Goal: Task Accomplishment & Management: Use online tool/utility

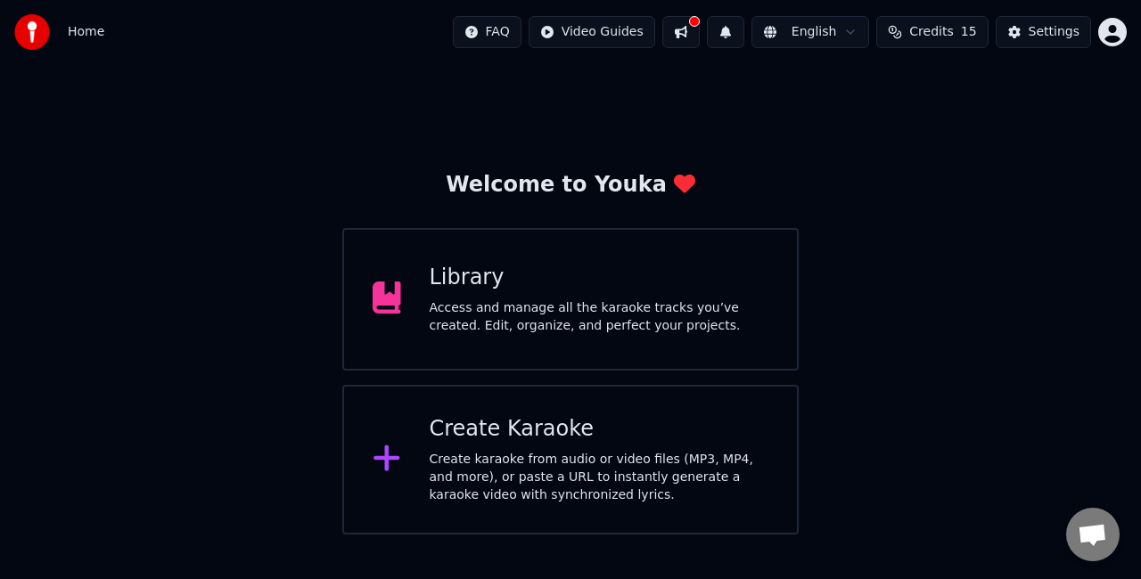
click at [587, 473] on div "Create karaoke from audio or video files (MP3, MP4, and more), or paste a URL t…" at bounding box center [600, 477] width 340 height 53
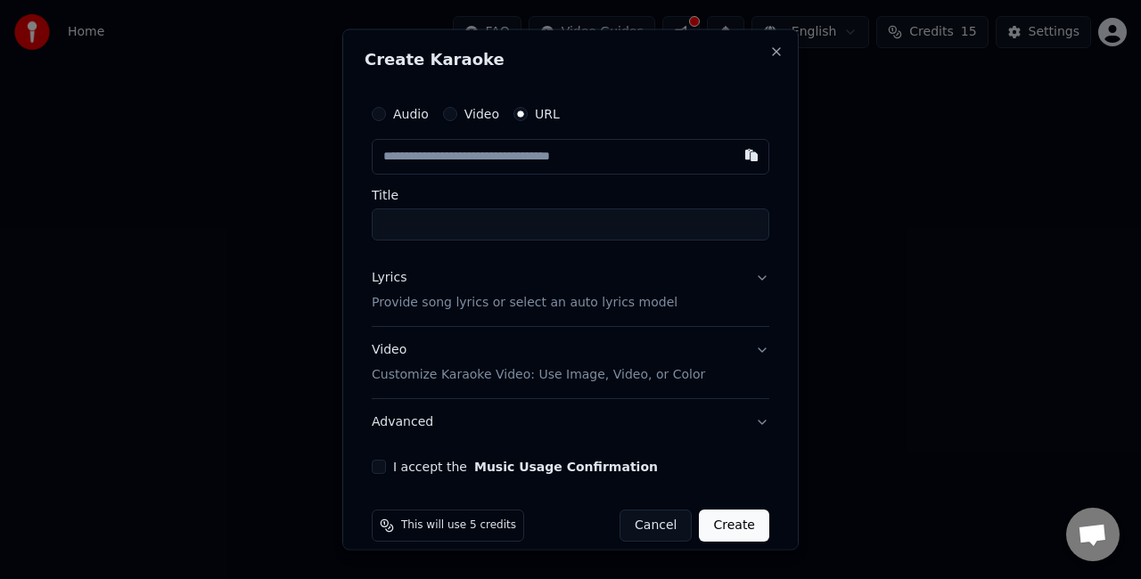
click at [650, 522] on button "Cancel" at bounding box center [655, 525] width 72 height 32
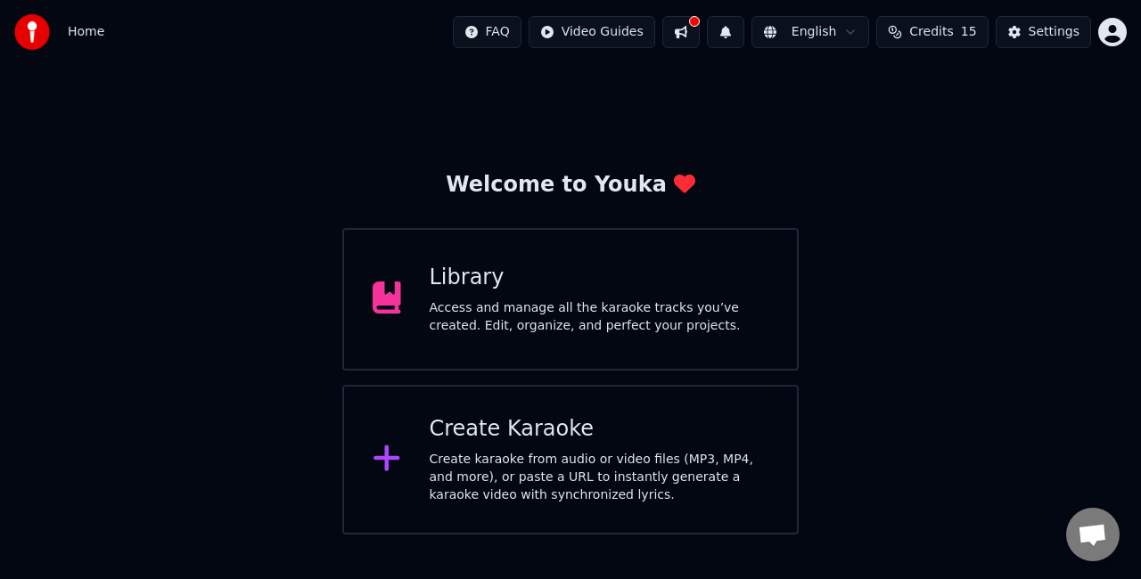
click at [594, 438] on div "Create Karaoke" at bounding box center [600, 429] width 340 height 29
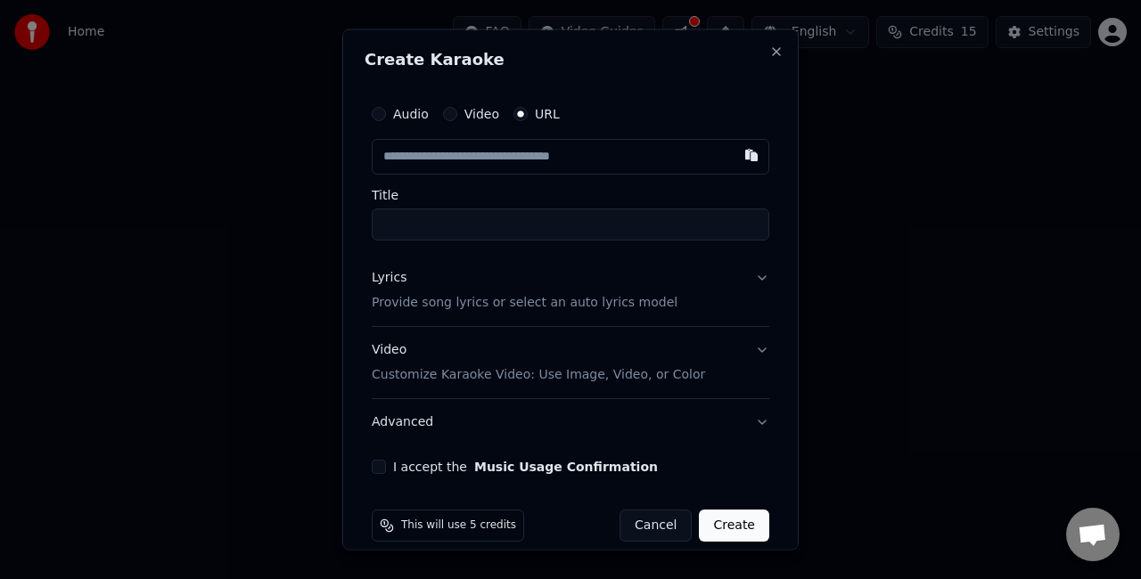
click at [590, 155] on input "text" at bounding box center [571, 157] width 398 height 36
click at [734, 155] on button "button" at bounding box center [752, 155] width 36 height 32
type input "**********"
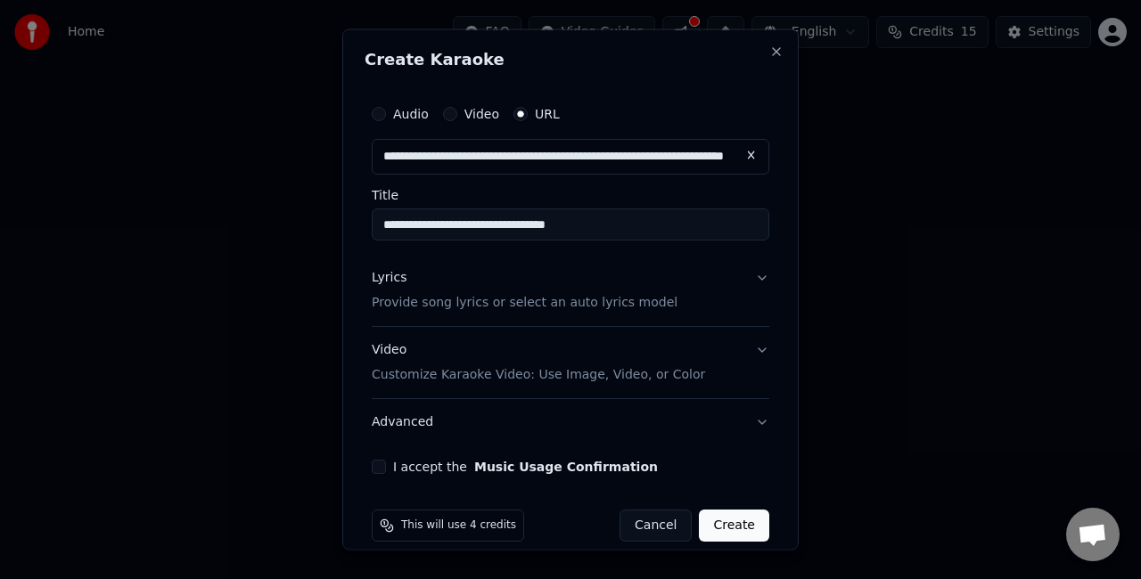
click at [701, 310] on button "Lyrics Provide song lyrics or select an auto lyrics model" at bounding box center [571, 290] width 398 height 71
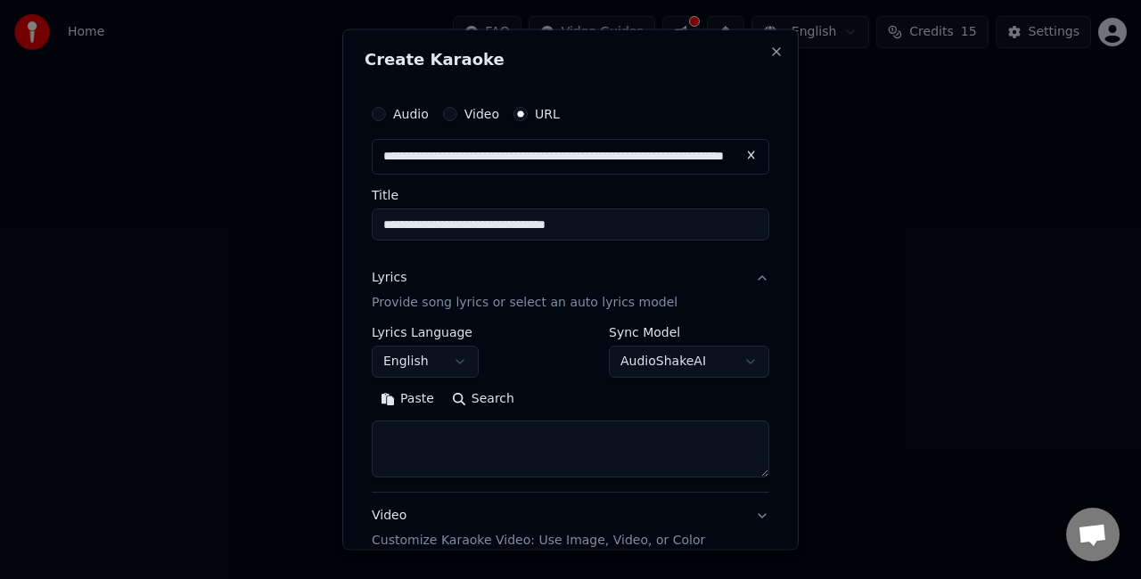
click at [513, 441] on textarea at bounding box center [571, 448] width 398 height 57
paste textarea "**********"
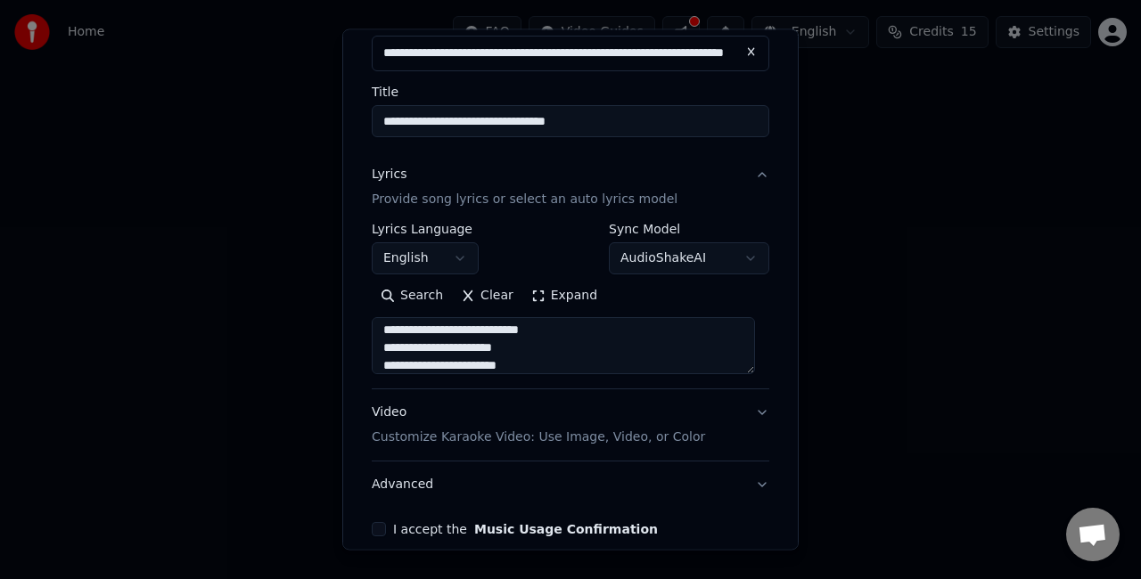
scroll to position [178, 0]
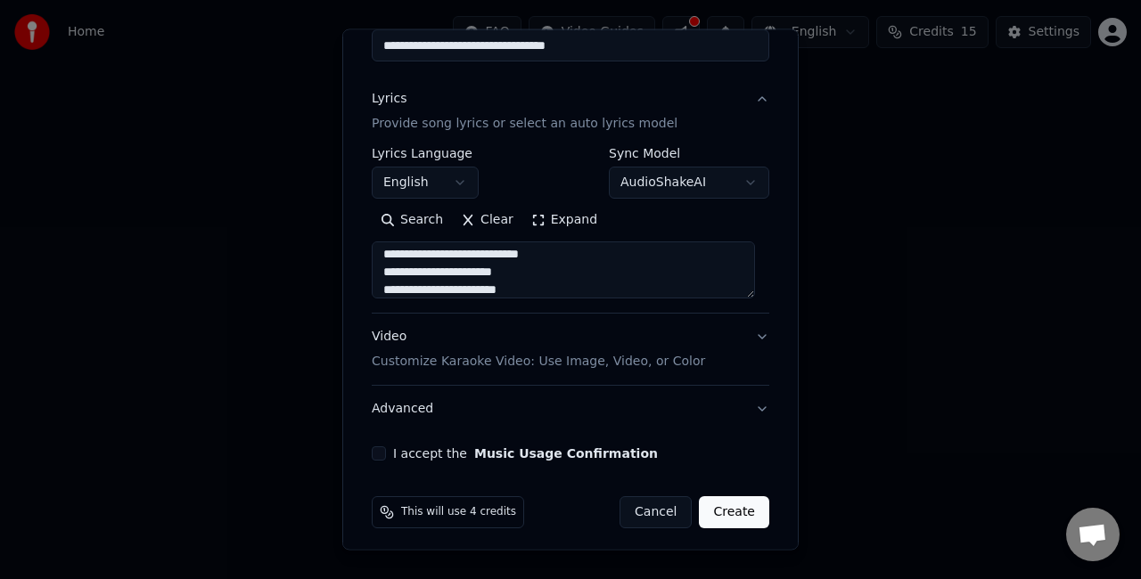
type textarea "**********"
click at [386, 453] on div "I accept the Music Usage Confirmation" at bounding box center [571, 454] width 398 height 14
click at [383, 453] on button "I accept the Music Usage Confirmation" at bounding box center [379, 454] width 14 height 14
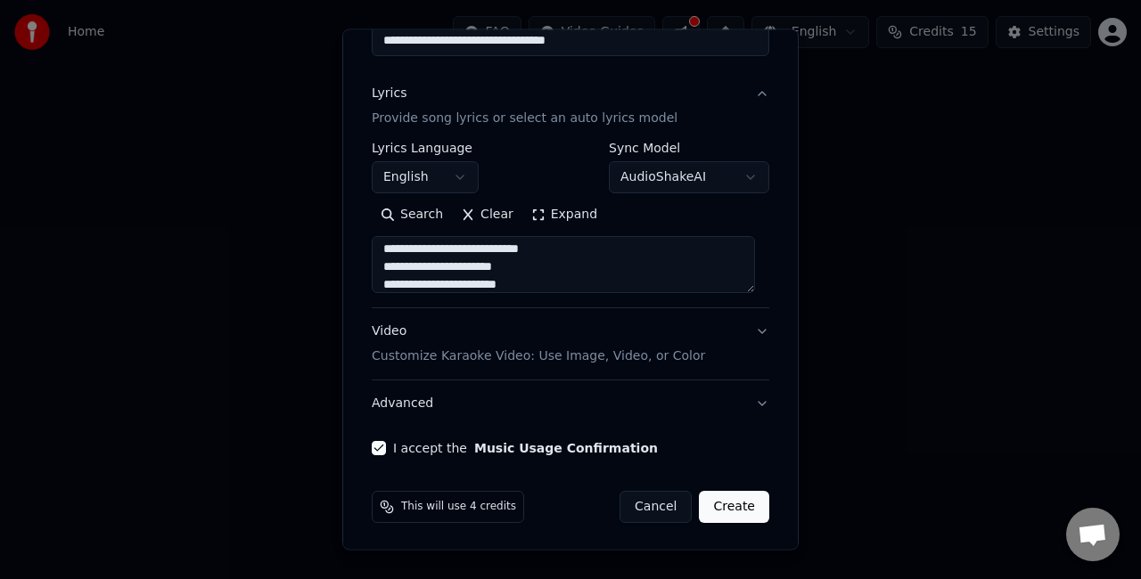
scroll to position [185, 0]
click at [384, 446] on button "I accept the Music Usage Confirmation" at bounding box center [379, 447] width 14 height 14
click at [381, 444] on button "I accept the Music Usage Confirmation" at bounding box center [379, 447] width 14 height 14
click at [724, 499] on button "Create" at bounding box center [734, 506] width 70 height 32
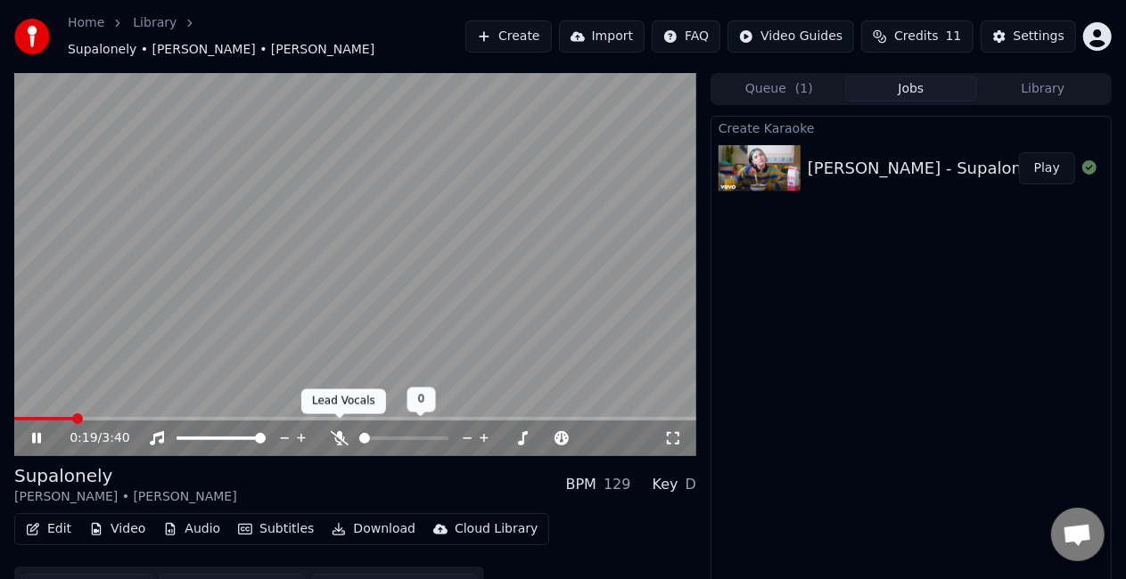
click at [345, 432] on icon at bounding box center [340, 438] width 18 height 14
click at [14, 414] on span at bounding box center [19, 419] width 11 height 11
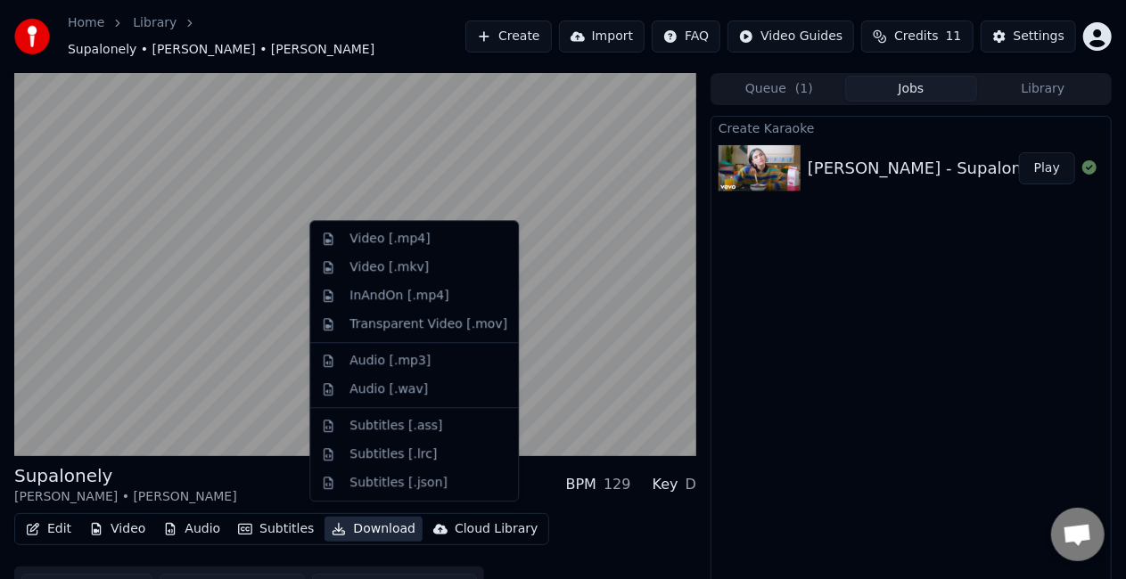
click at [389, 526] on button "Download" at bounding box center [373, 529] width 98 height 25
click at [415, 238] on div "Video [.mp4]" at bounding box center [389, 239] width 80 height 18
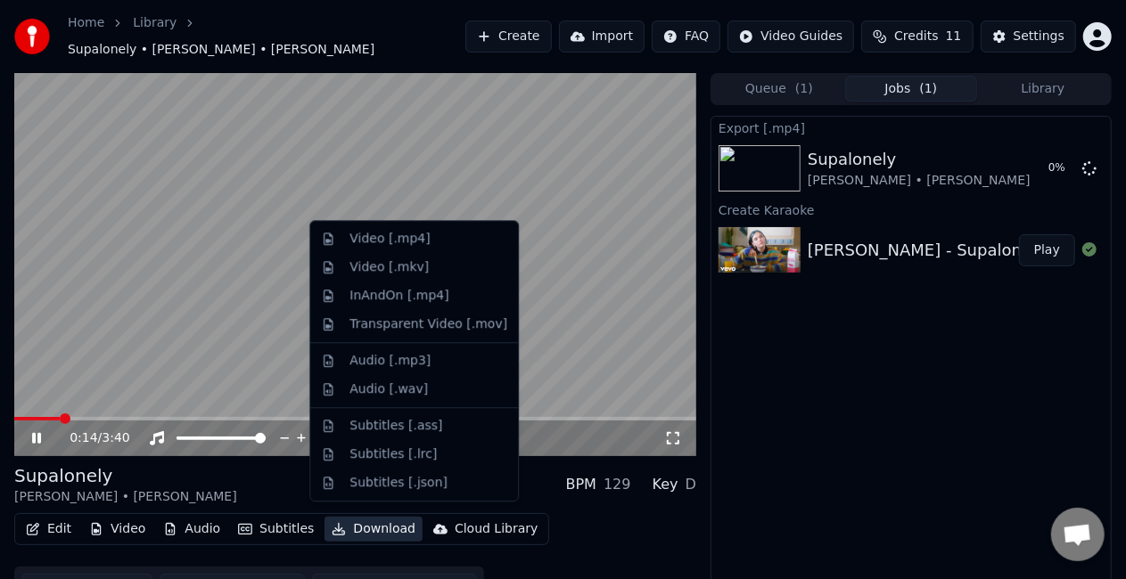
click at [381, 519] on button "Download" at bounding box center [373, 529] width 98 height 25
click at [438, 301] on div "InAndOn [.mp4]" at bounding box center [428, 296] width 158 height 18
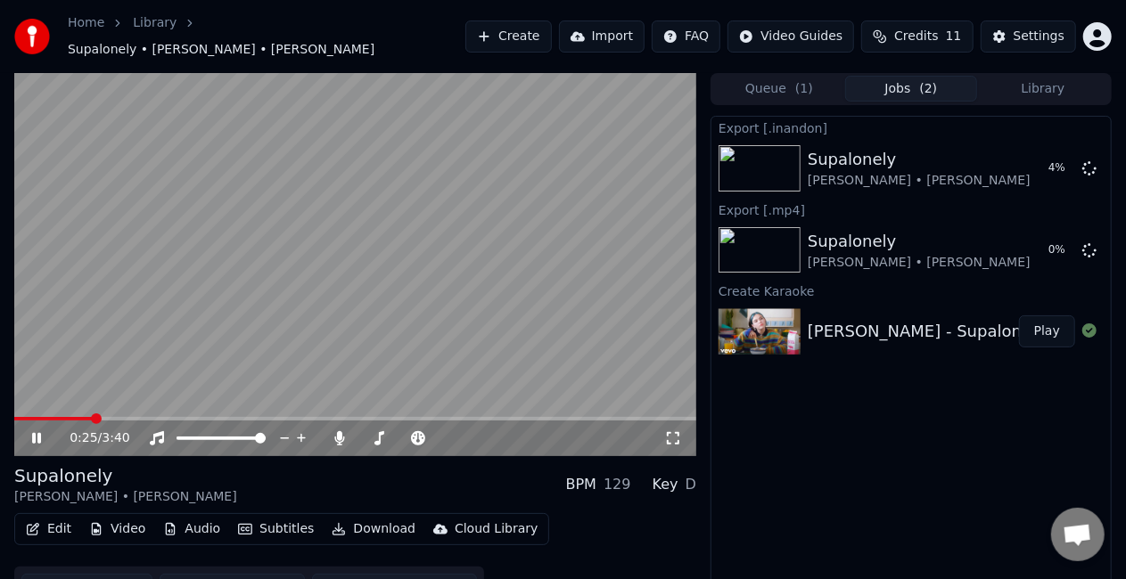
click at [580, 246] on video at bounding box center [355, 264] width 682 height 383
click at [544, 43] on button "Create" at bounding box center [508, 37] width 86 height 32
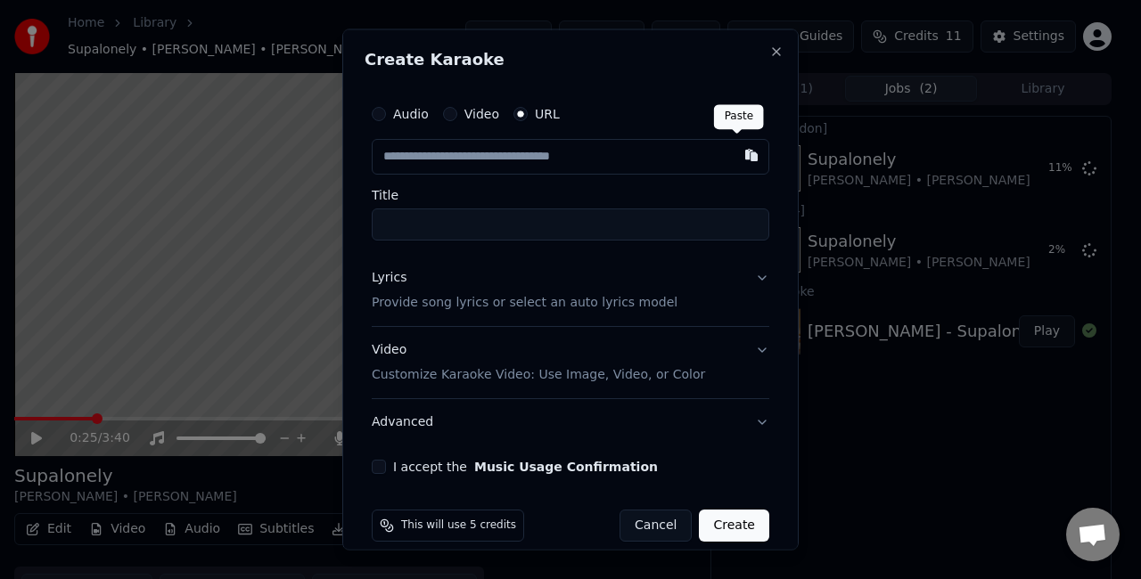
click at [736, 162] on button "button" at bounding box center [752, 155] width 36 height 32
type input "**********"
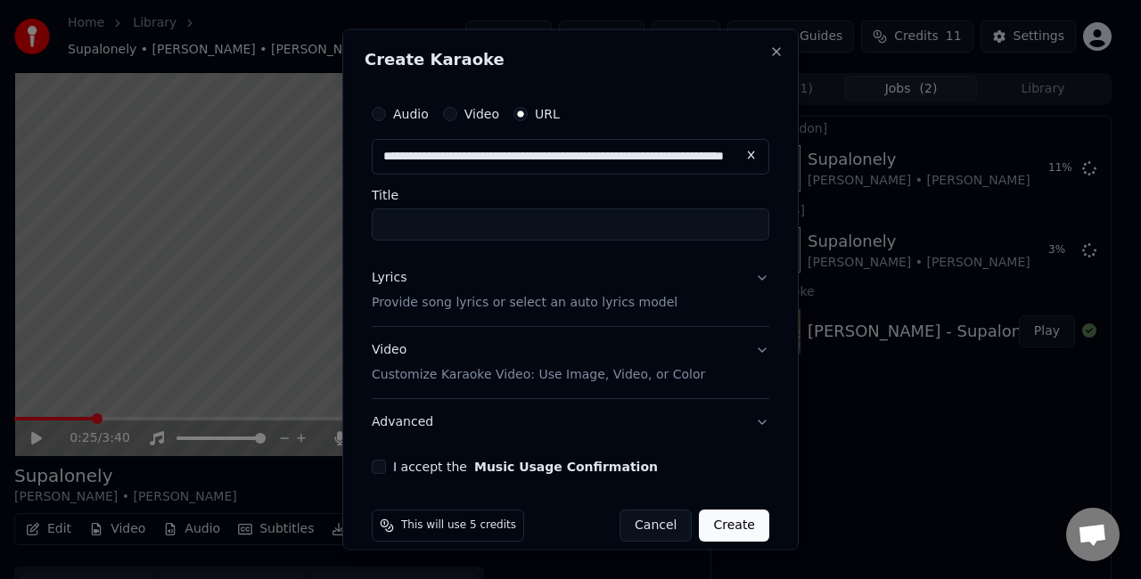
type input "**********"
click at [743, 279] on button "Lyrics Provide song lyrics or select an auto lyrics model" at bounding box center [571, 290] width 398 height 71
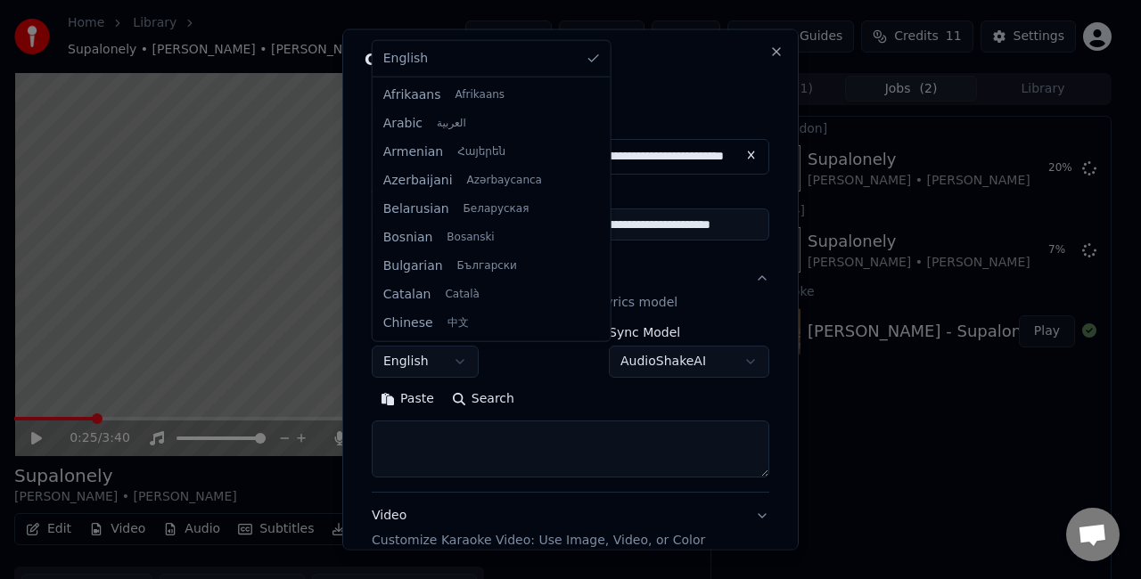
click at [450, 362] on body "**********" at bounding box center [563, 289] width 1126 height 579
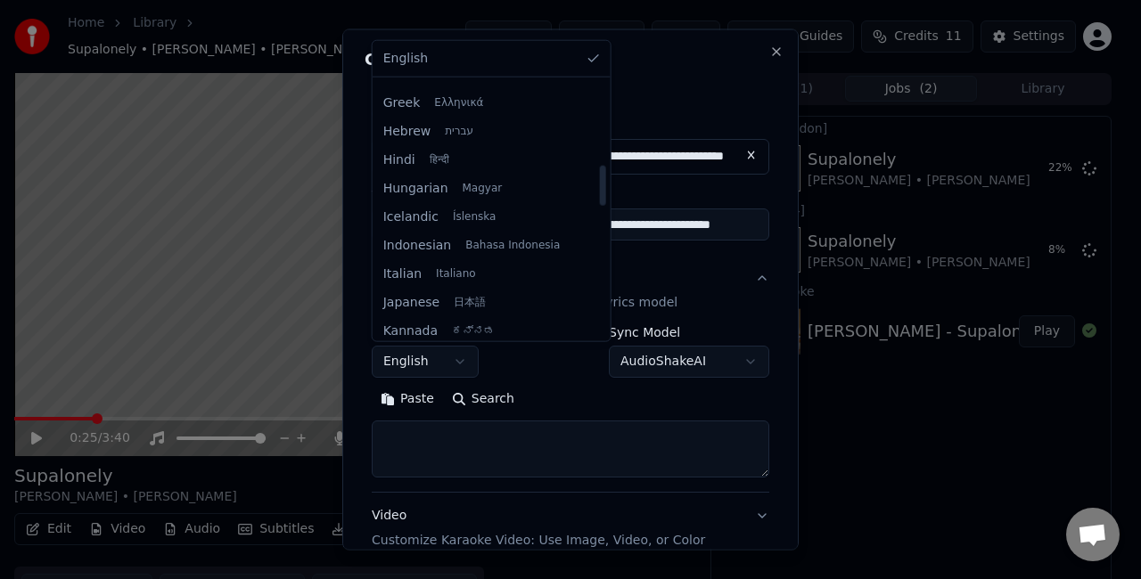
scroll to position [535, 0]
select select "**"
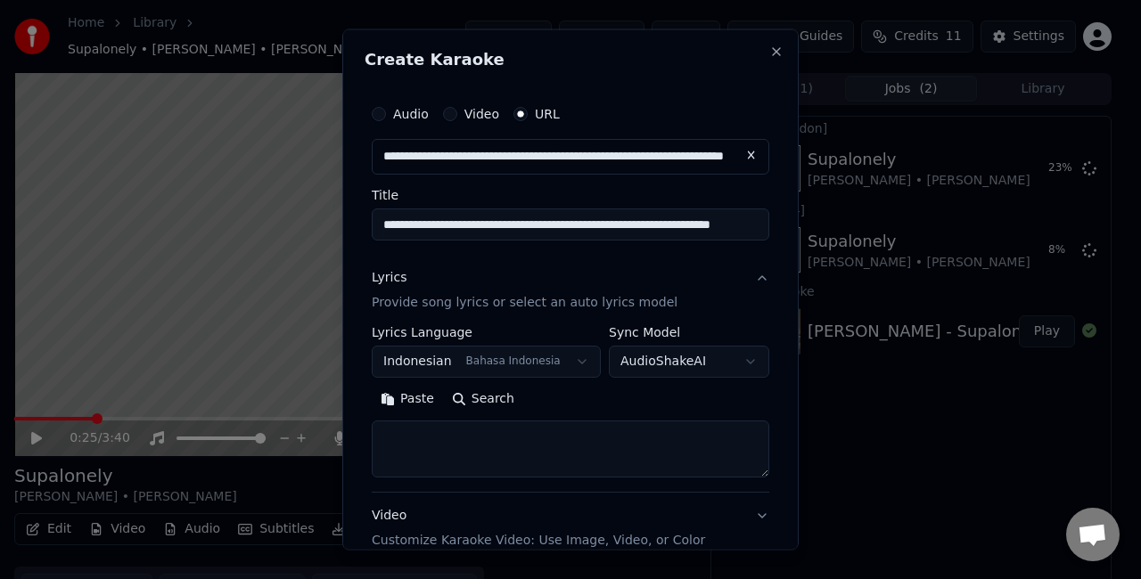
click at [615, 444] on textarea at bounding box center [571, 448] width 398 height 57
paste textarea "**********"
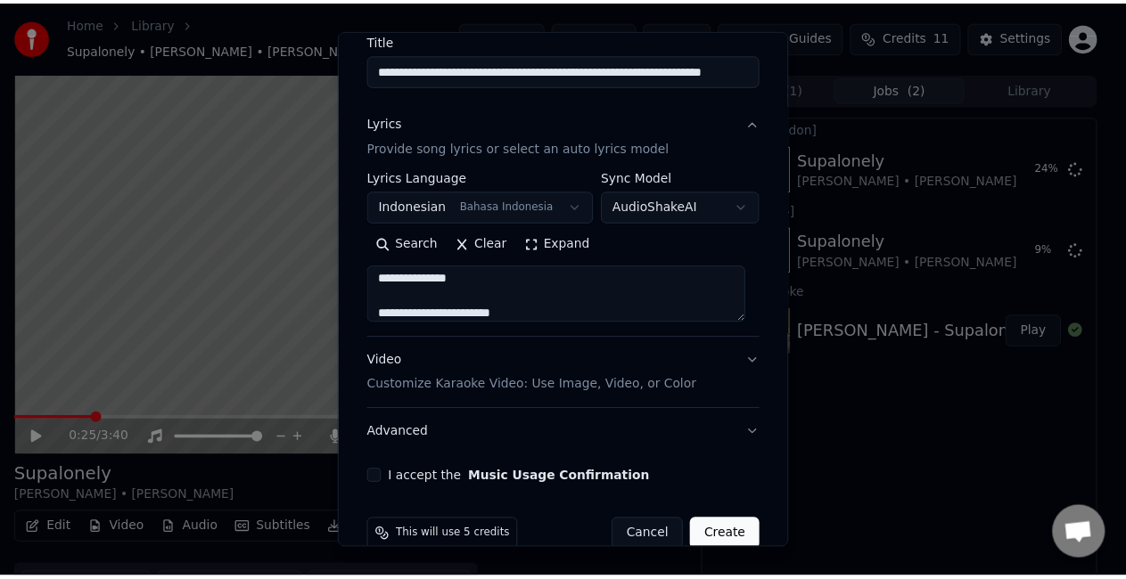
scroll to position [178, 0]
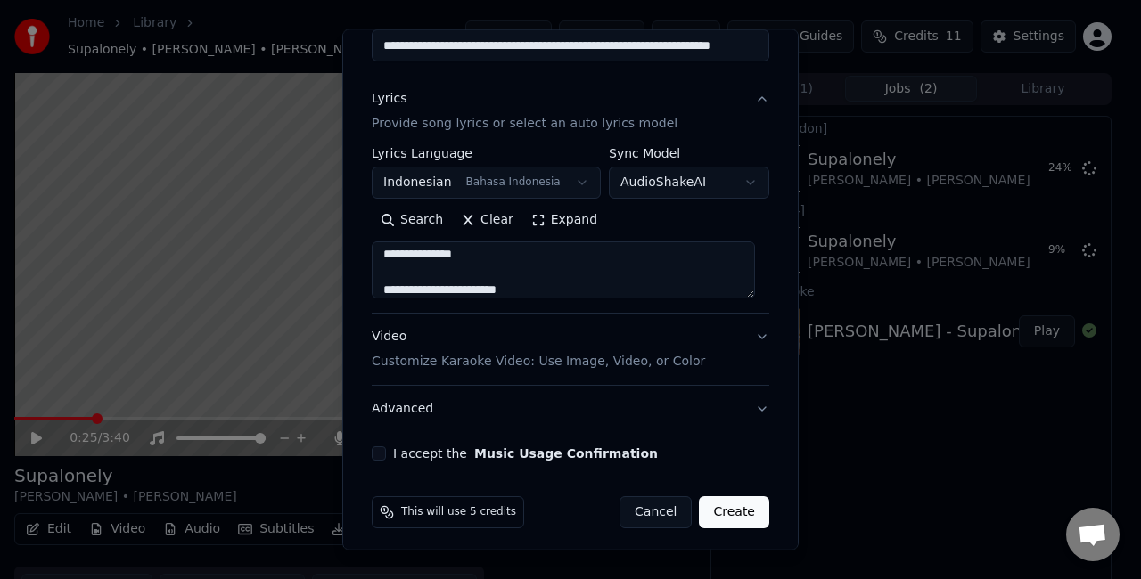
type textarea "**********"
click at [380, 455] on button "I accept the Music Usage Confirmation" at bounding box center [379, 454] width 14 height 14
click at [729, 512] on button "Create" at bounding box center [734, 512] width 70 height 32
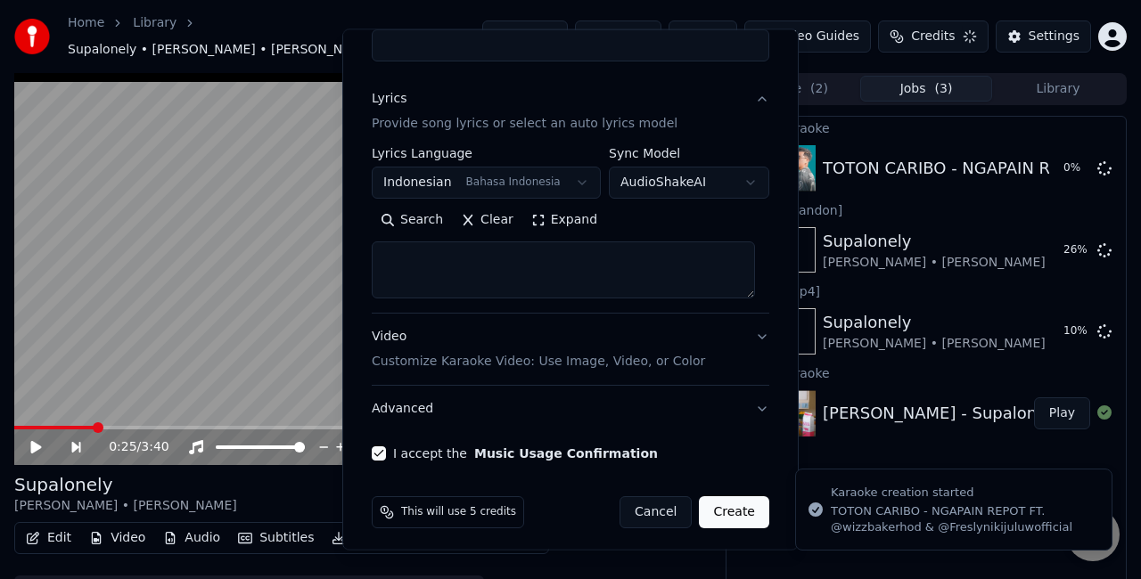
select select
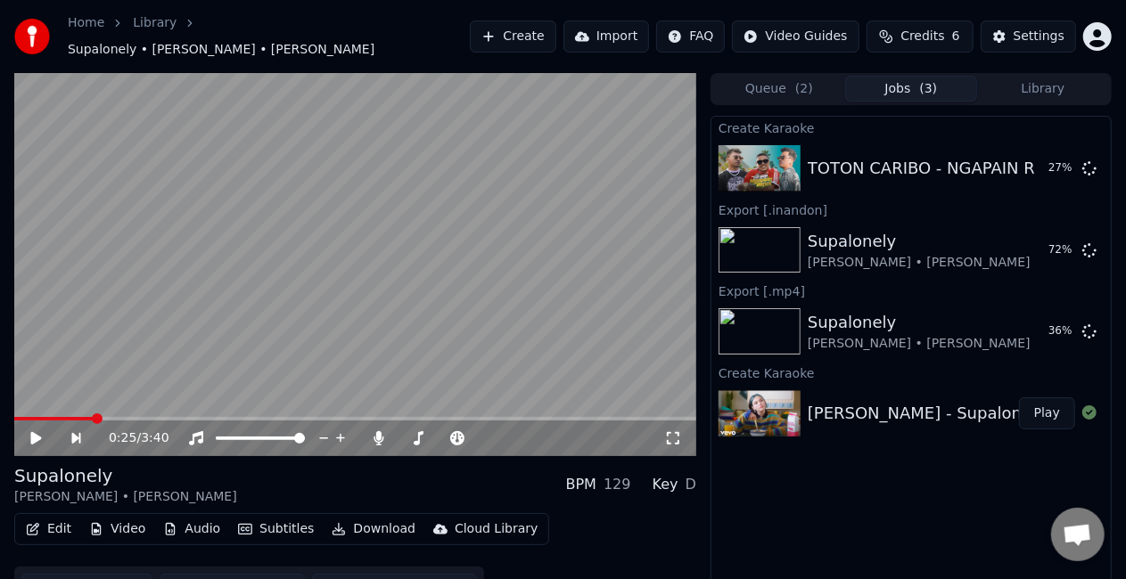
click at [455, 525] on div "Cloud Library" at bounding box center [496, 530] width 83 height 18
click at [610, 532] on div "Edit Video Audio Subtitles Download Cloud Library Manual Sync Download Video Op…" at bounding box center [355, 563] width 682 height 100
click at [1054, 407] on button "Play" at bounding box center [1047, 414] width 56 height 32
click at [677, 431] on icon at bounding box center [673, 438] width 18 height 14
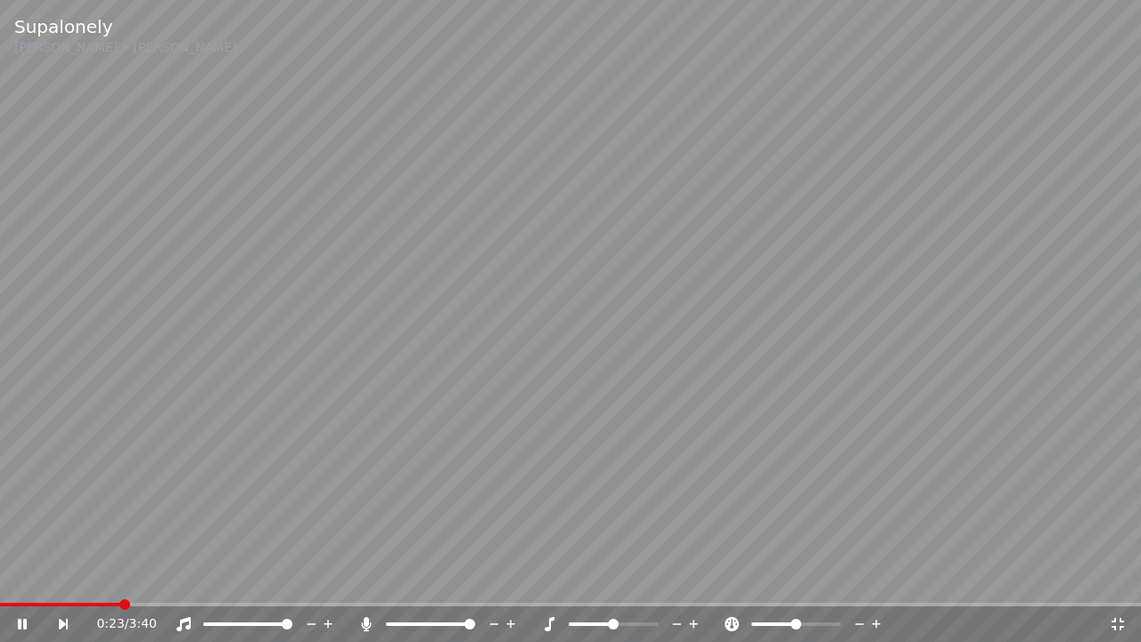
click at [704, 429] on video at bounding box center [570, 321] width 1141 height 642
click at [1121, 578] on icon at bounding box center [1118, 624] width 18 height 14
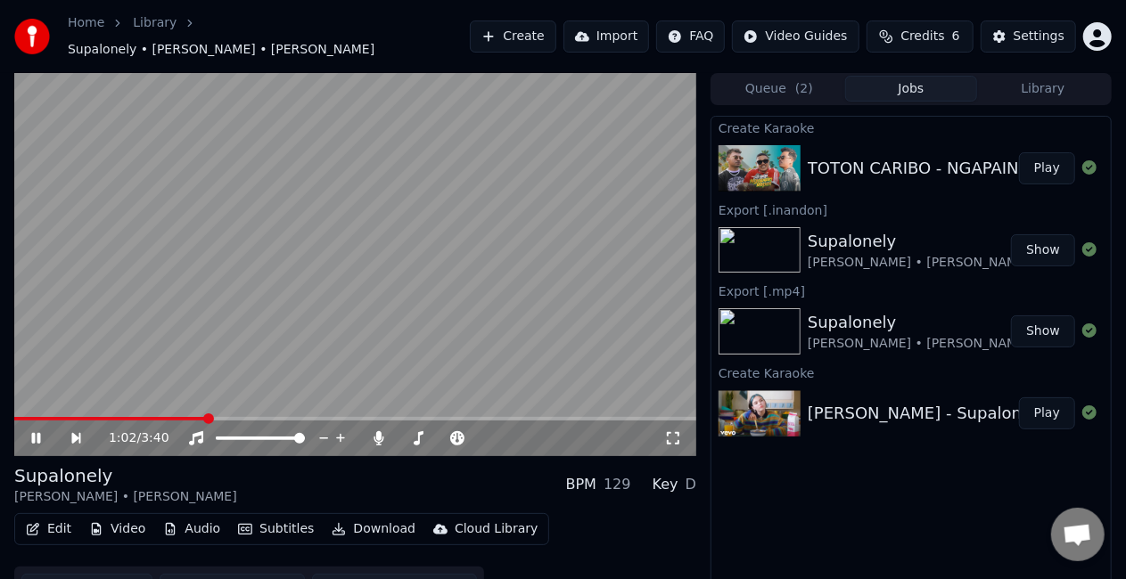
click at [508, 296] on video at bounding box center [355, 264] width 682 height 383
click at [1054, 155] on button "Play" at bounding box center [1047, 168] width 56 height 32
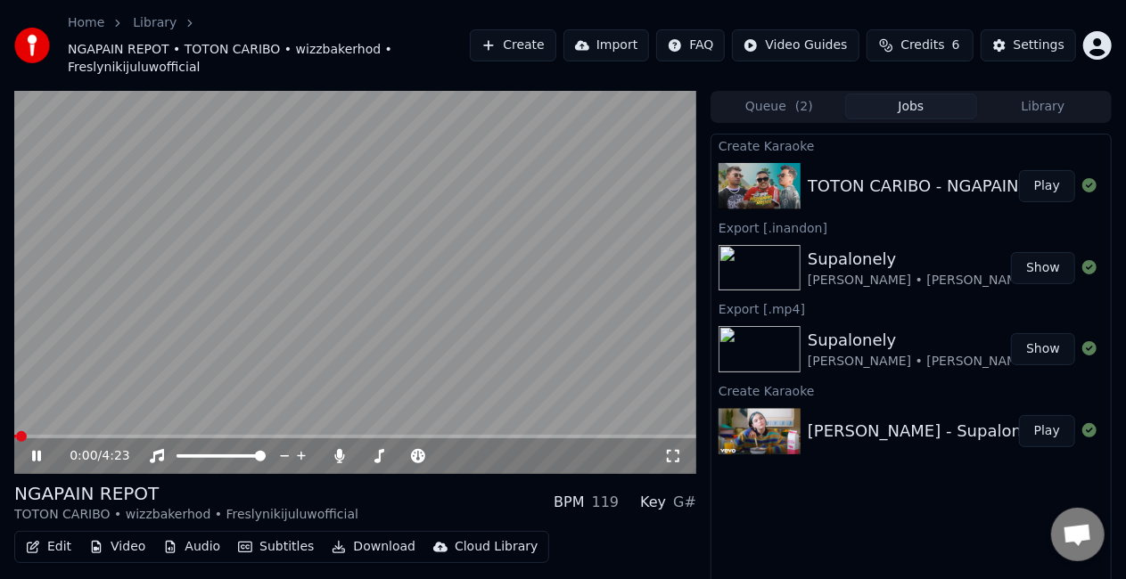
click at [676, 449] on icon at bounding box center [673, 456] width 18 height 14
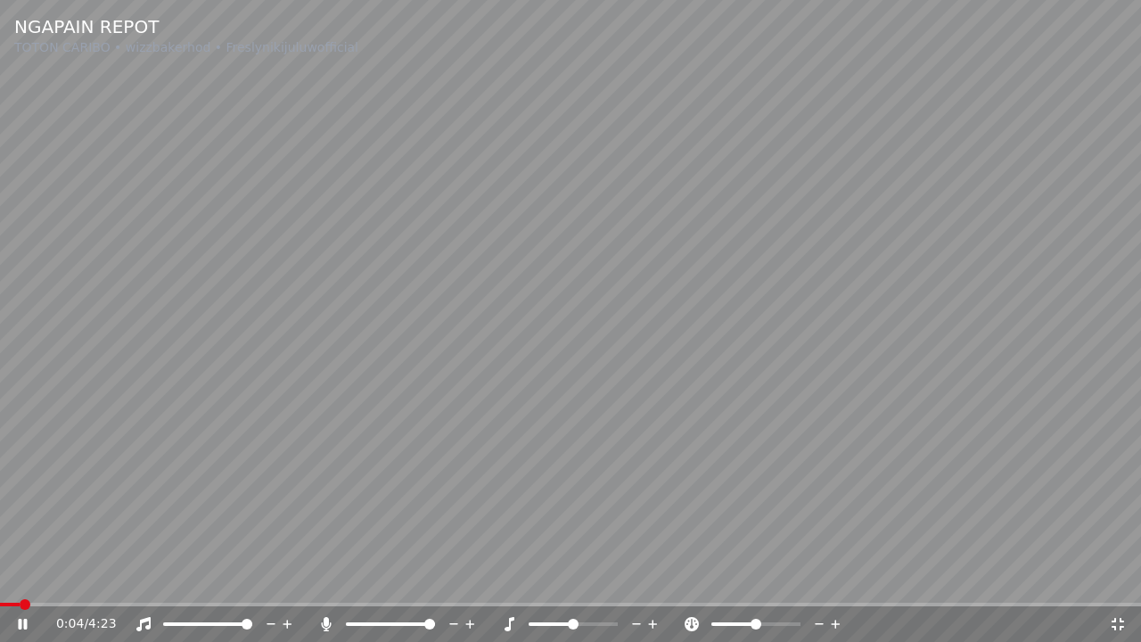
click at [529, 421] on video at bounding box center [570, 321] width 1141 height 642
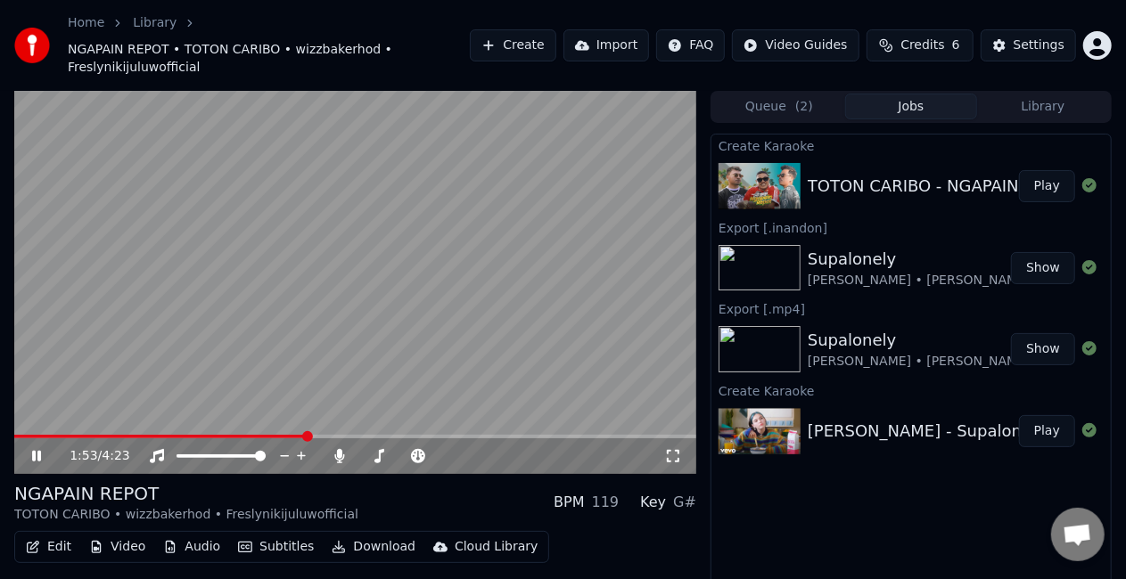
click at [510, 335] on video at bounding box center [355, 282] width 682 height 383
click at [61, 535] on button "Edit" at bounding box center [49, 547] width 60 height 25
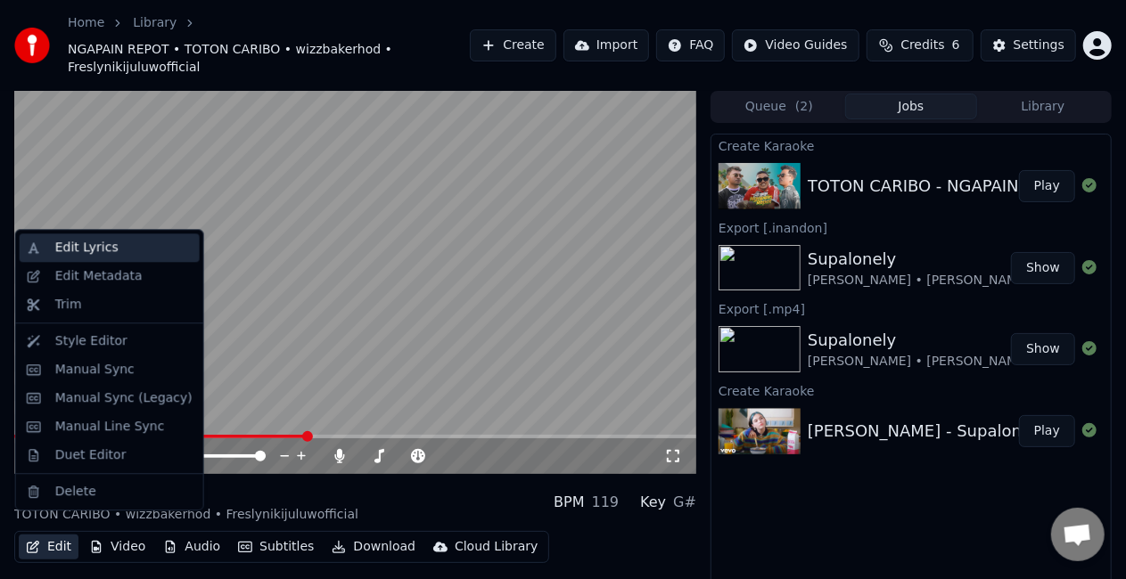
click at [132, 257] on div "Edit Lyrics" at bounding box center [110, 248] width 180 height 29
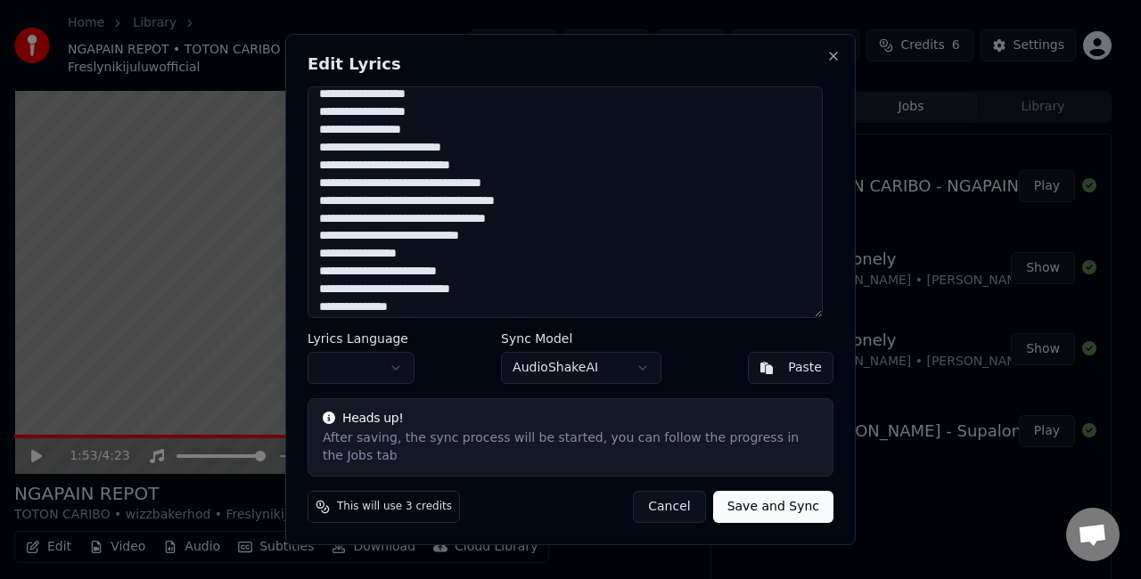
scroll to position [478, 0]
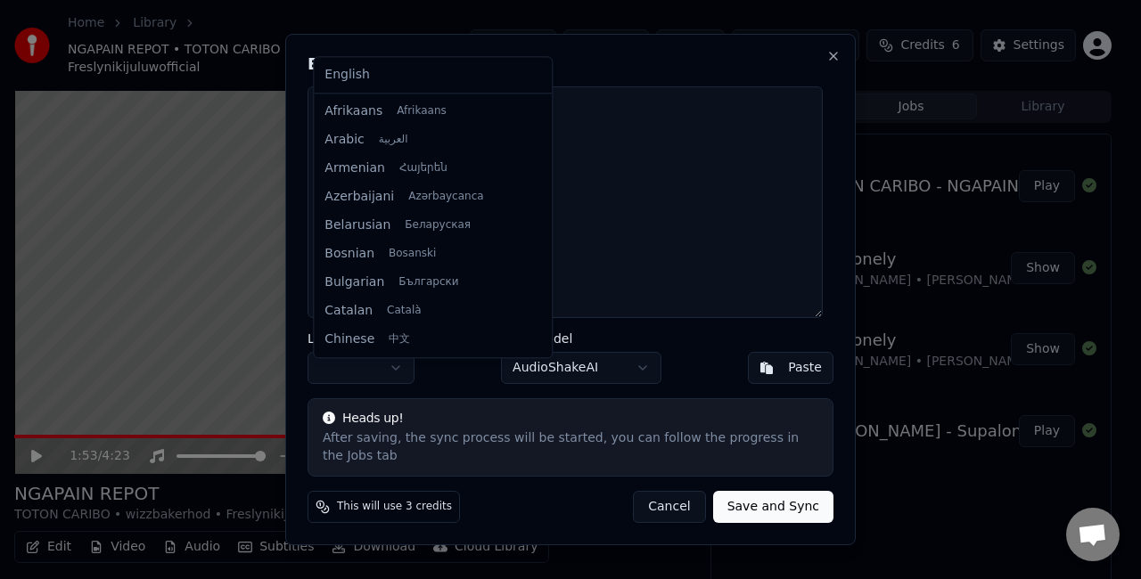
click at [398, 374] on body "Home Library NGAPAIN REPOT • TOTON CARIBO • wizzbakerhod • Freslynikijuluwoffic…" at bounding box center [563, 289] width 1126 height 579
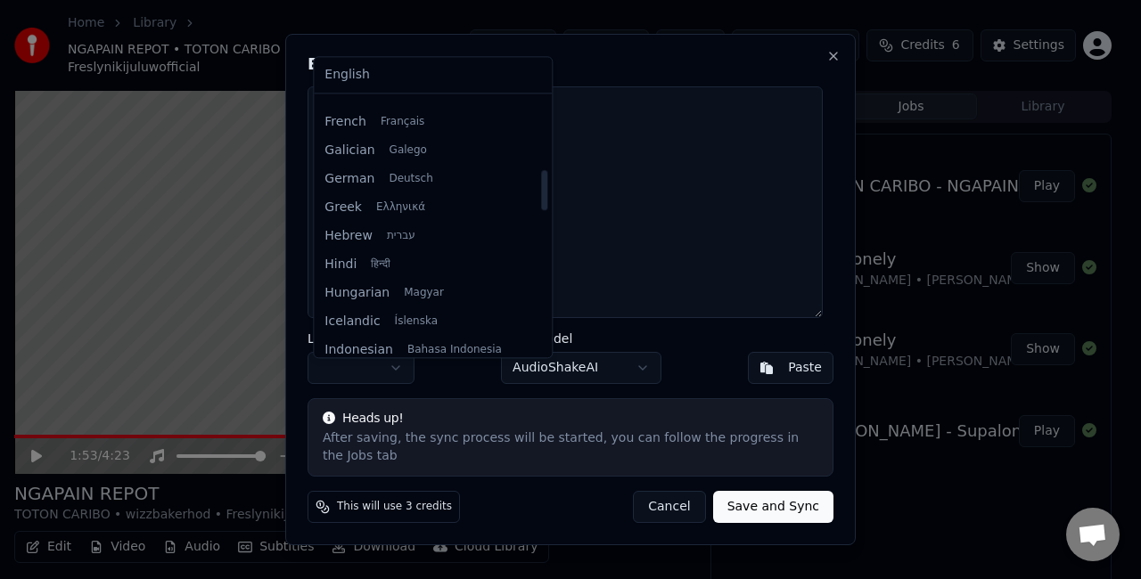
scroll to position [624, 0]
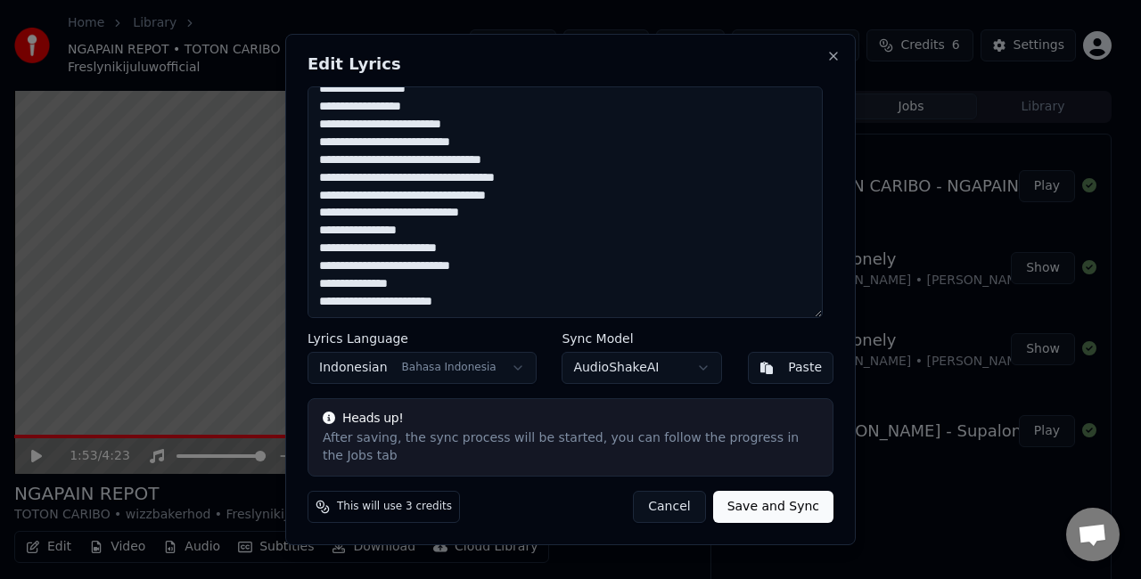
click at [668, 499] on button "Cancel" at bounding box center [669, 507] width 72 height 32
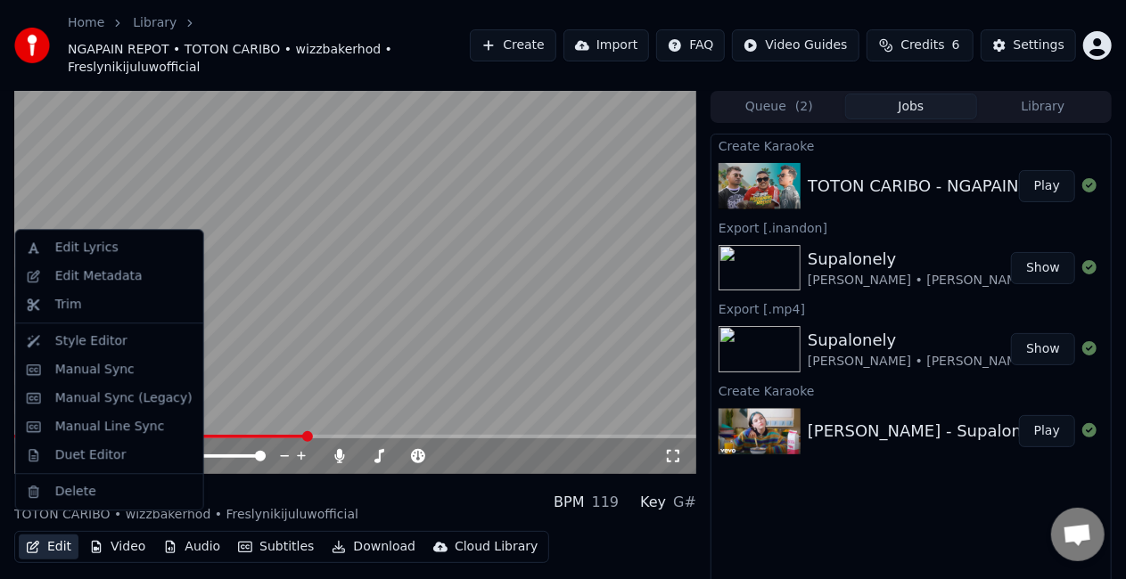
click at [53, 535] on button "Edit" at bounding box center [49, 547] width 60 height 25
click at [103, 251] on div "Edit Lyrics" at bounding box center [86, 248] width 63 height 18
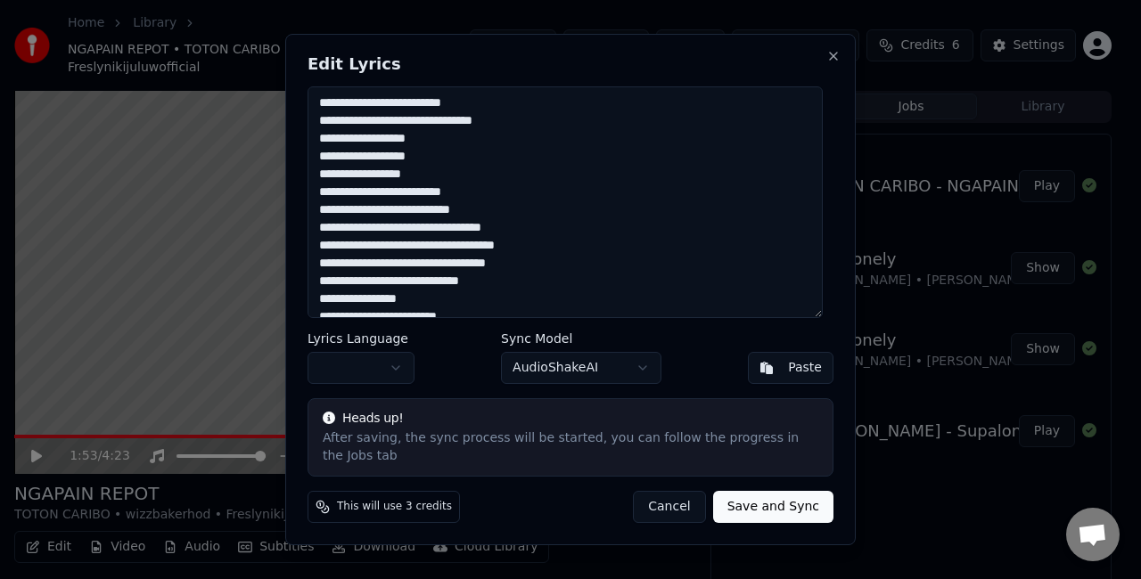
click at [608, 275] on textarea at bounding box center [565, 202] width 515 height 232
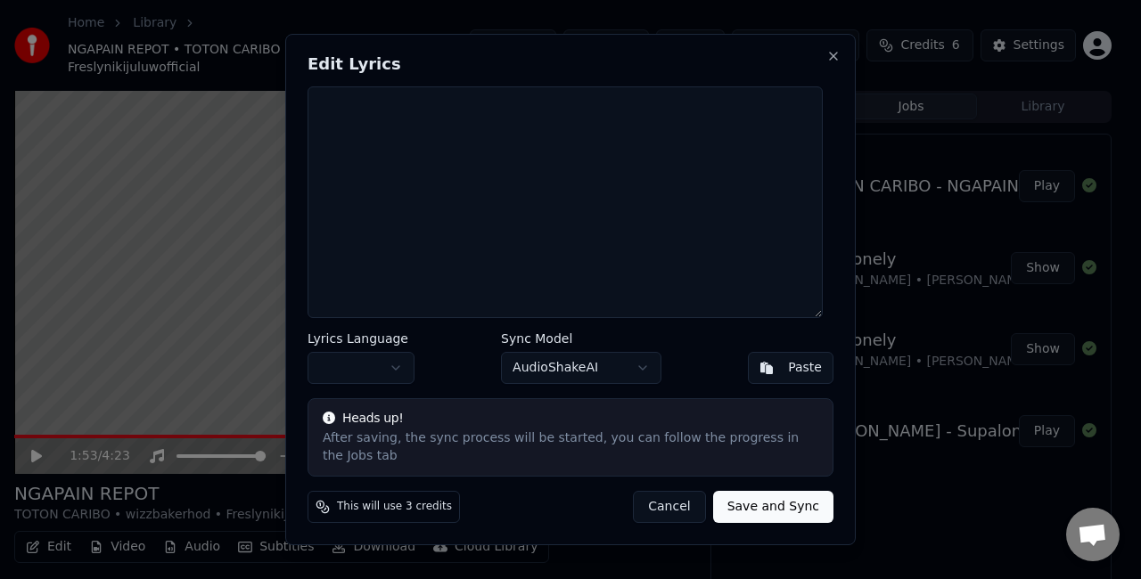
paste textarea "**********"
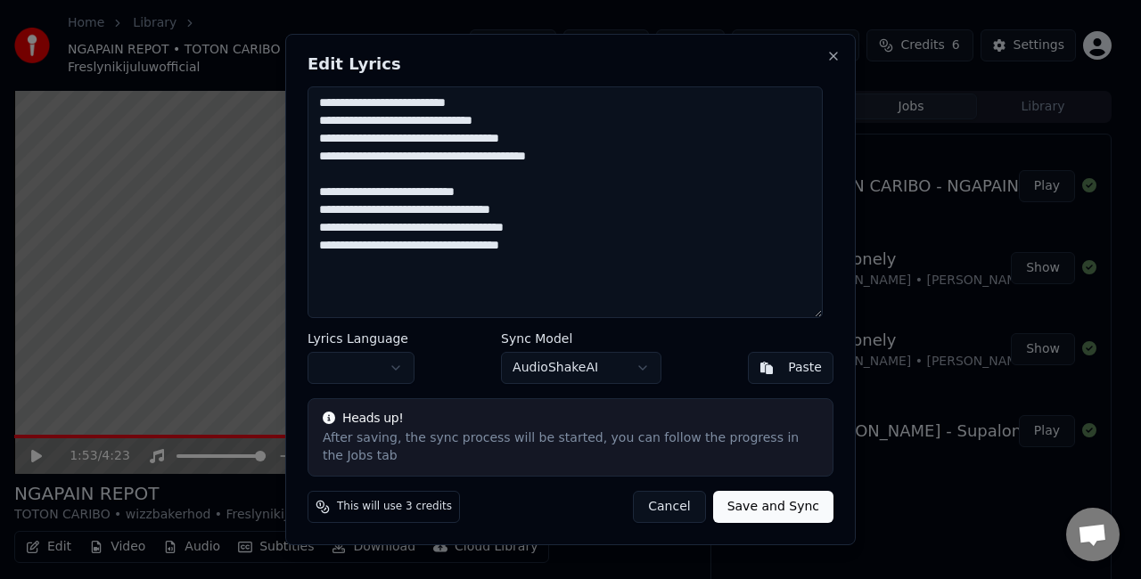
paste textarea "**********"
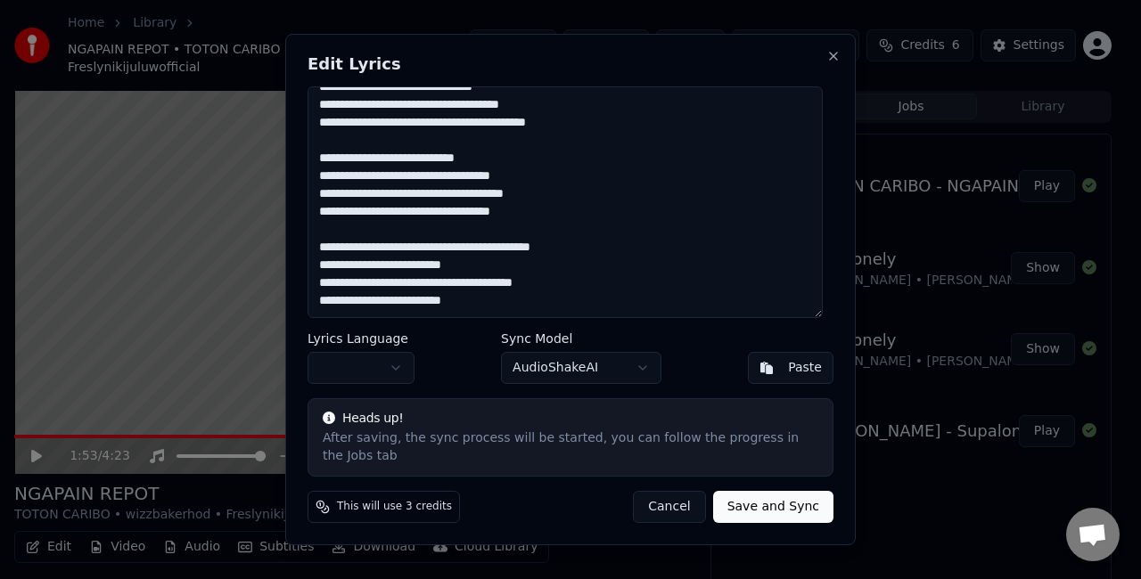
scroll to position [61, 0]
paste textarea "**********"
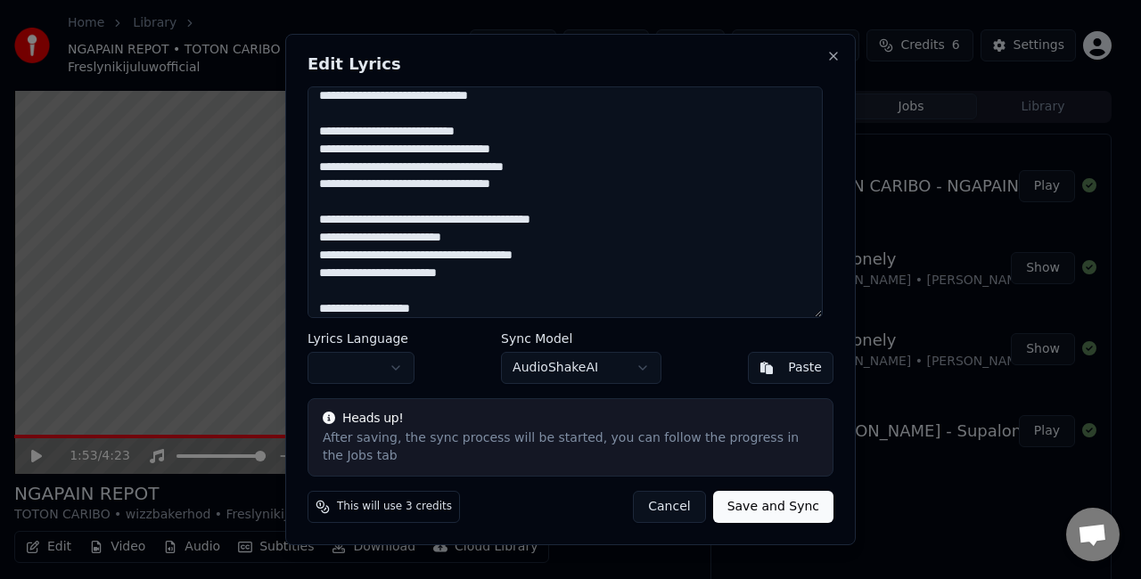
scroll to position [774, 0]
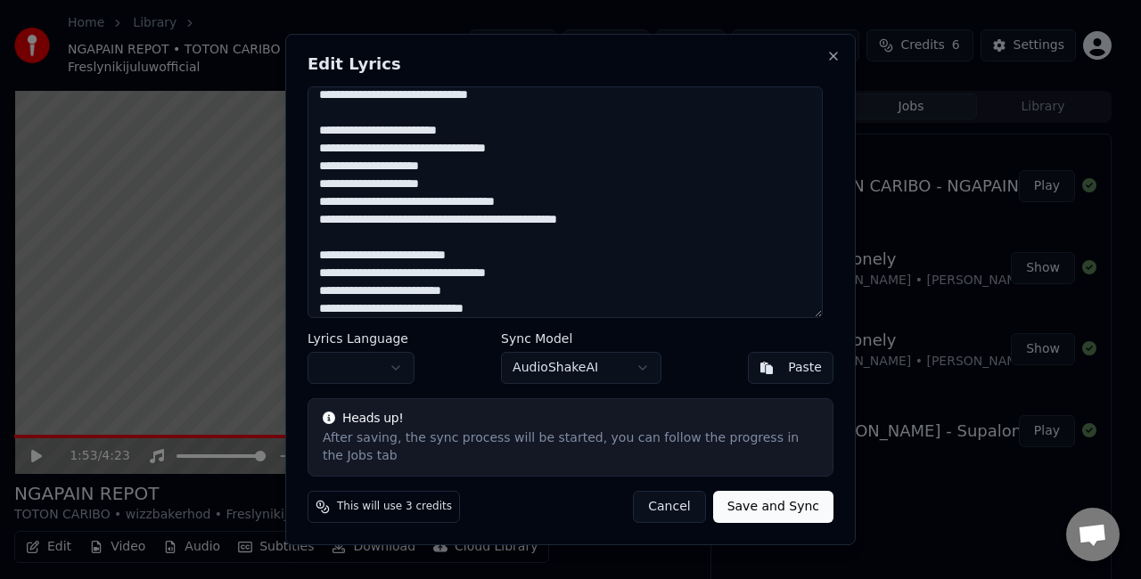
type textarea "**********"
click at [368, 377] on body "Home Library NGAPAIN REPOT • TOTON CARIBO • wizzbakerhod • Freslynikijuluwoffic…" at bounding box center [563, 289] width 1126 height 579
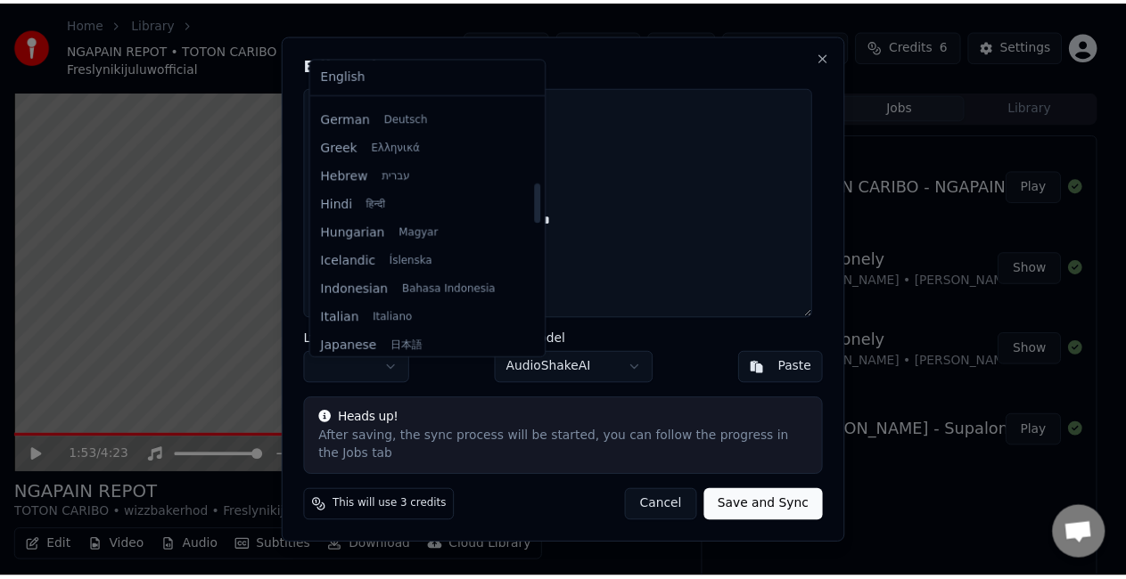
scroll to position [535, 0]
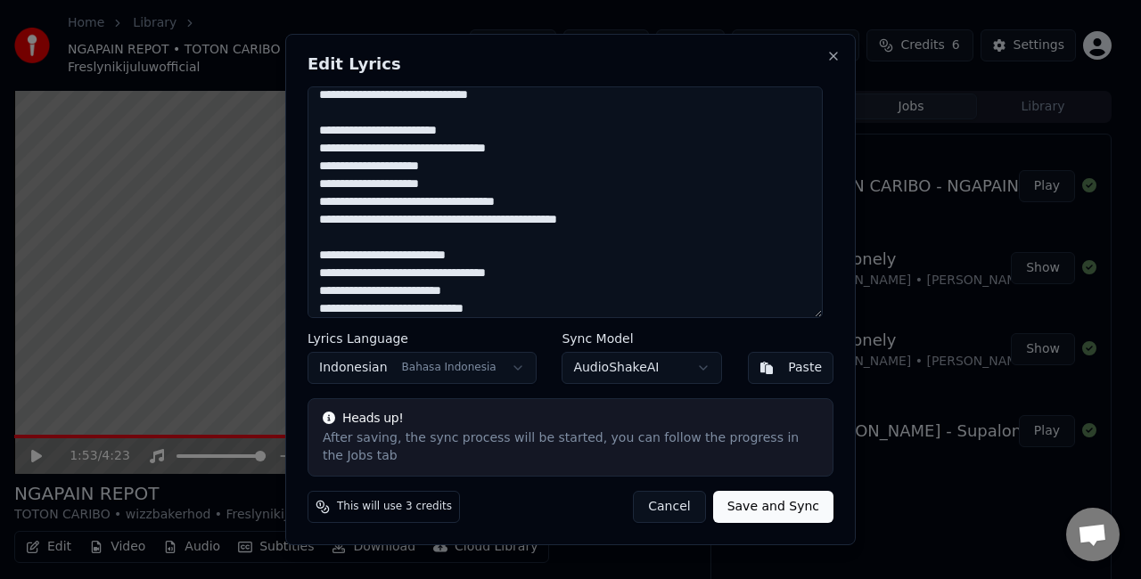
click at [783, 500] on button "Save and Sync" at bounding box center [773, 507] width 120 height 32
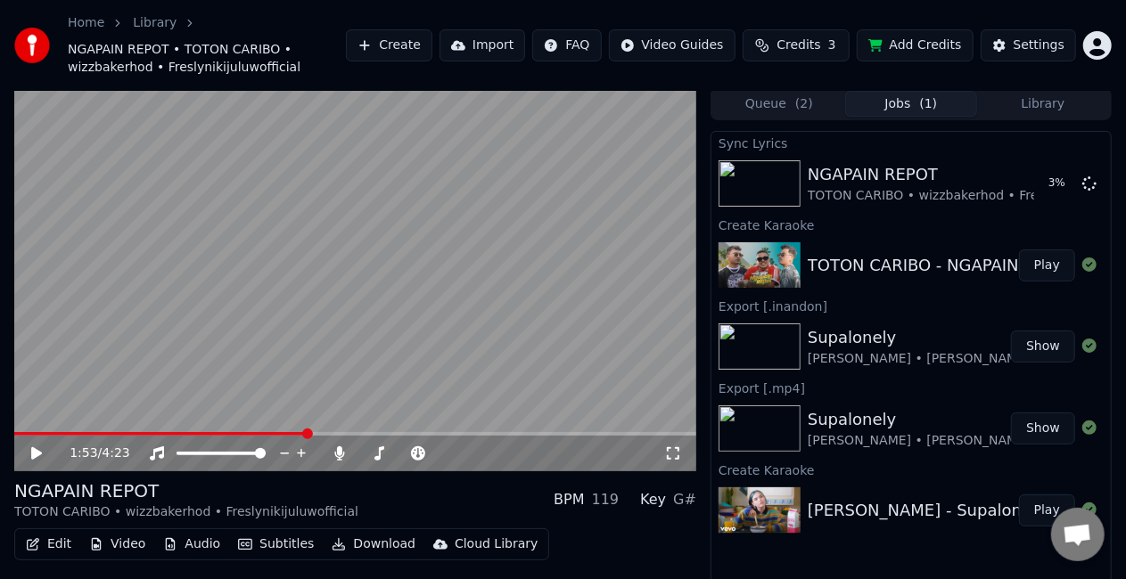
scroll to position [0, 0]
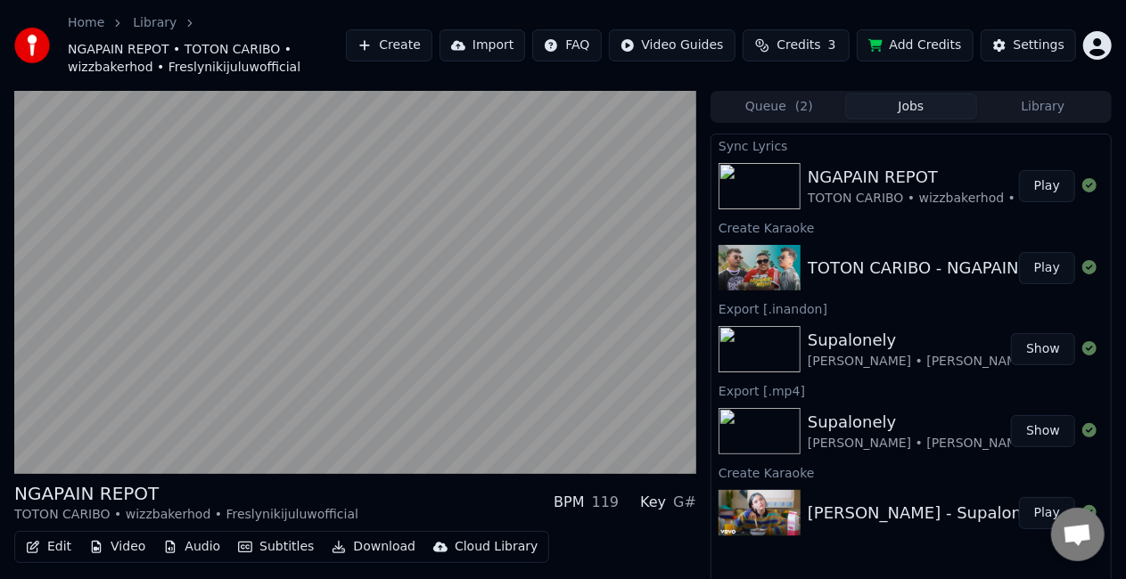
click at [1039, 185] on button "Play" at bounding box center [1047, 186] width 56 height 32
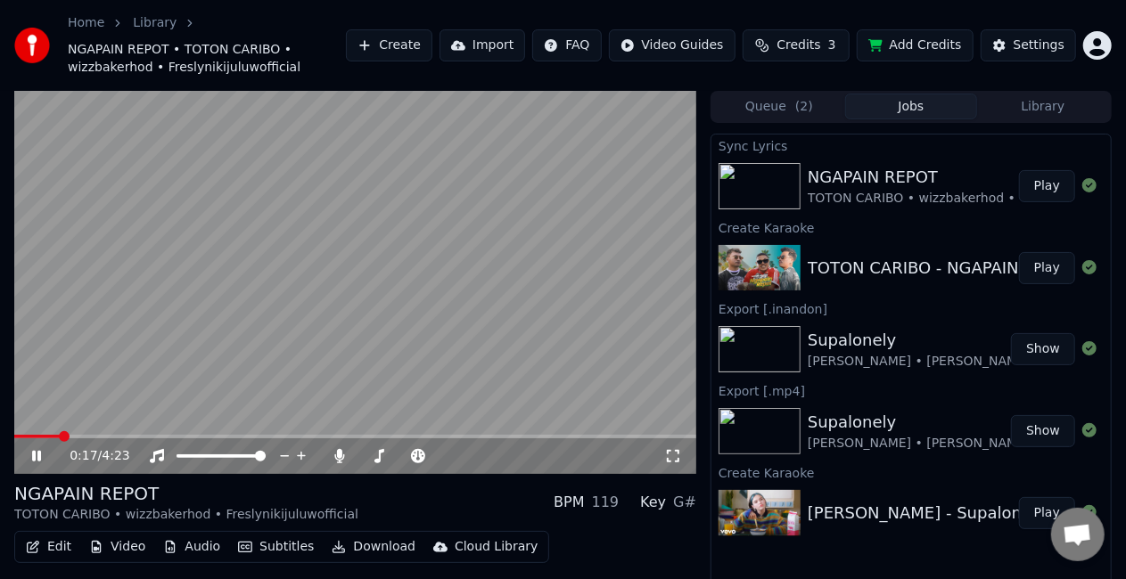
click at [674, 453] on icon at bounding box center [673, 456] width 18 height 14
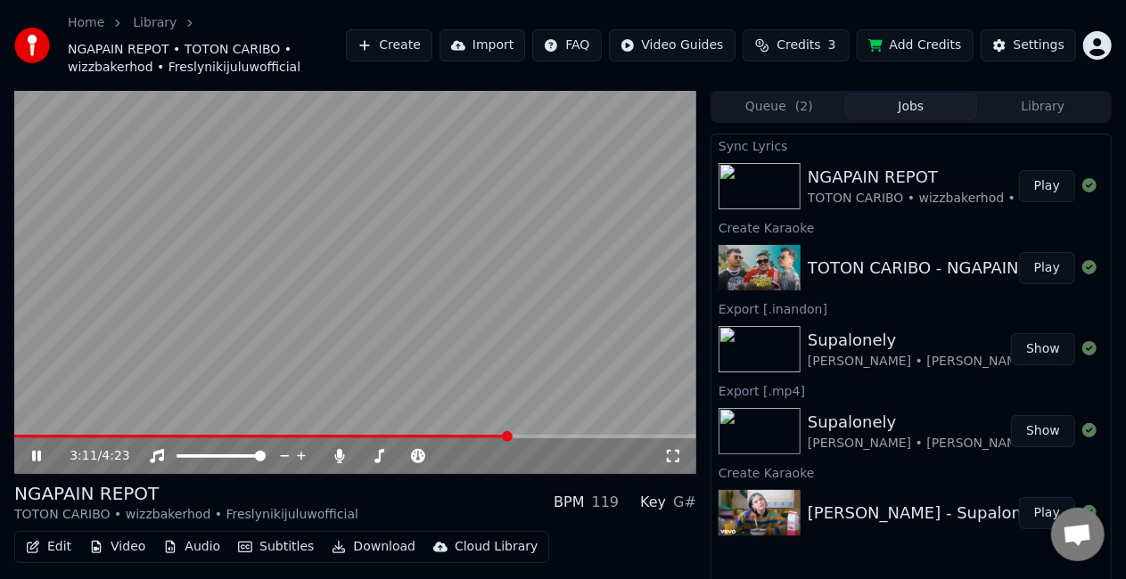
click at [513, 314] on video at bounding box center [355, 282] width 682 height 383
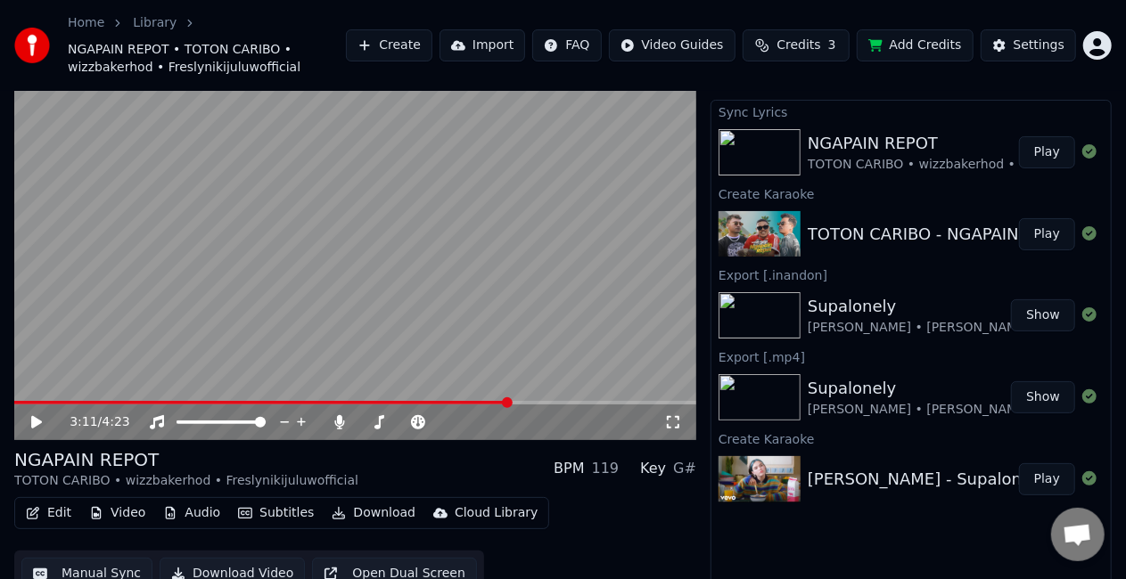
scroll to position [52, 0]
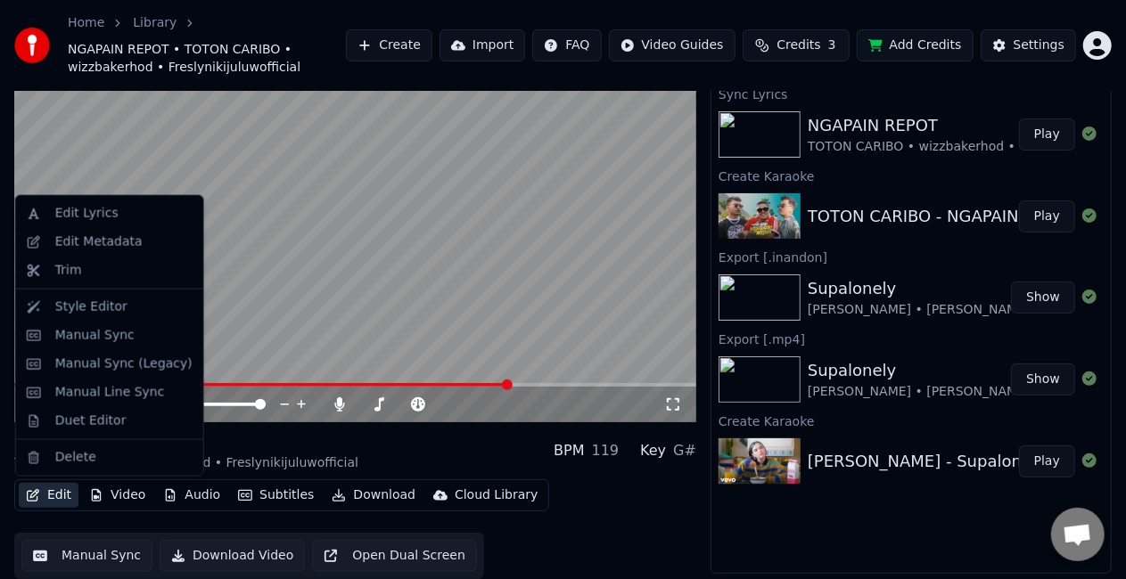
click at [48, 498] on button "Edit" at bounding box center [49, 495] width 60 height 25
click at [116, 211] on div "Edit Lyrics" at bounding box center [123, 214] width 137 height 18
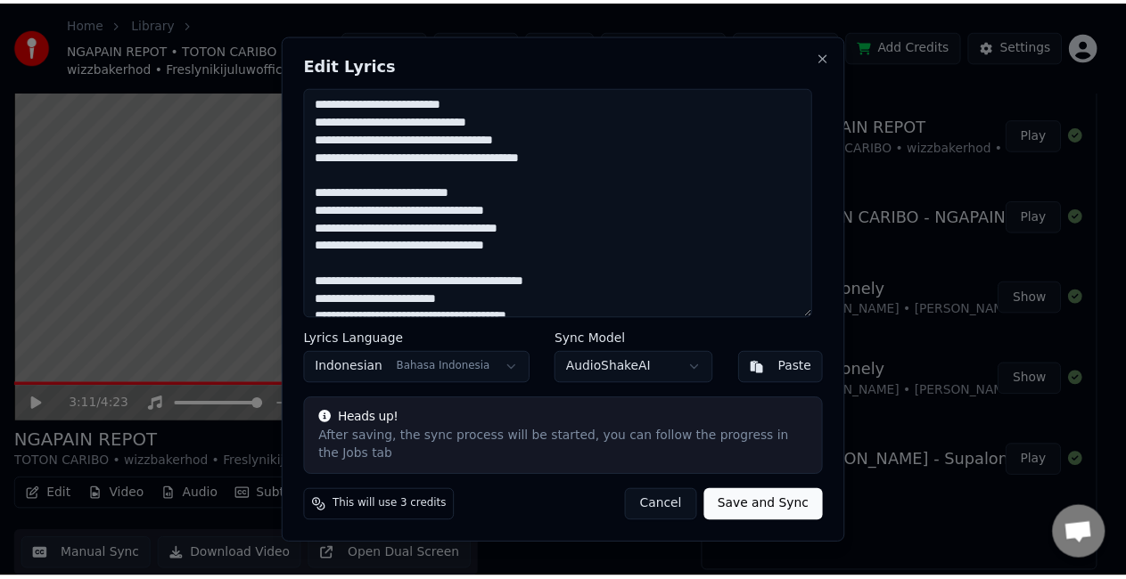
scroll to position [0, 0]
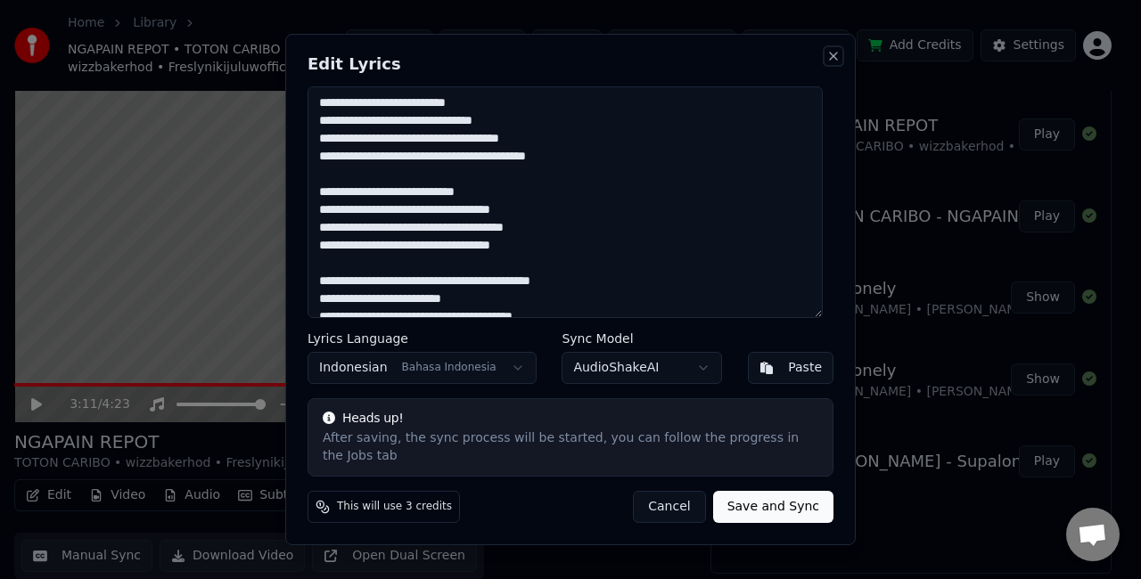
click at [833, 62] on button "Close" at bounding box center [833, 56] width 14 height 14
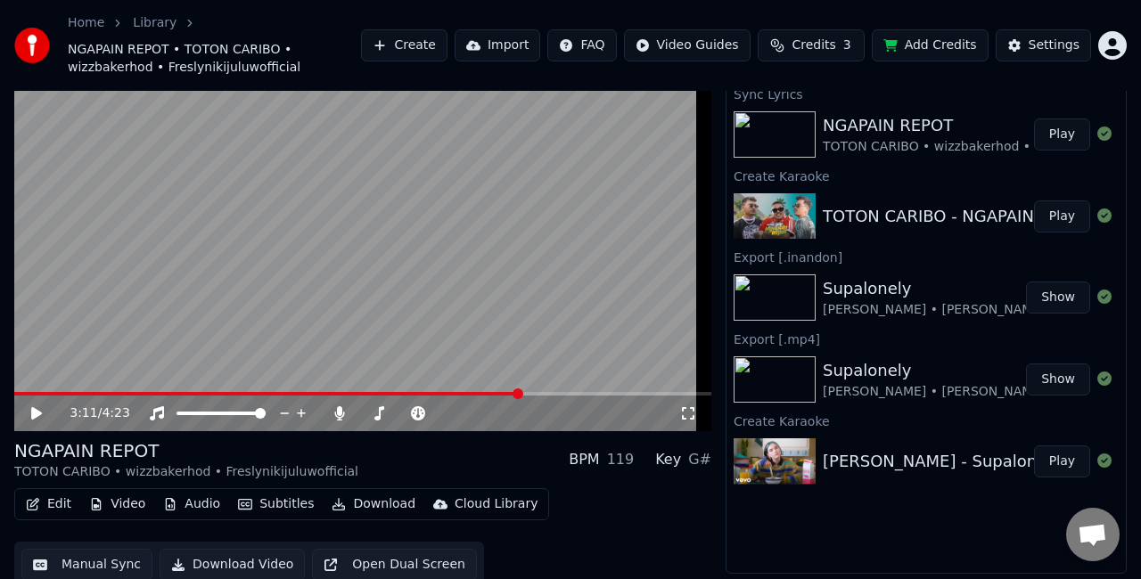
click at [1094, 58] on html "Home Library NGAPAIN REPOT • TOTON CARIBO • wizzbakerhod • Freslynikijuluwoffic…" at bounding box center [570, 237] width 1141 height 579
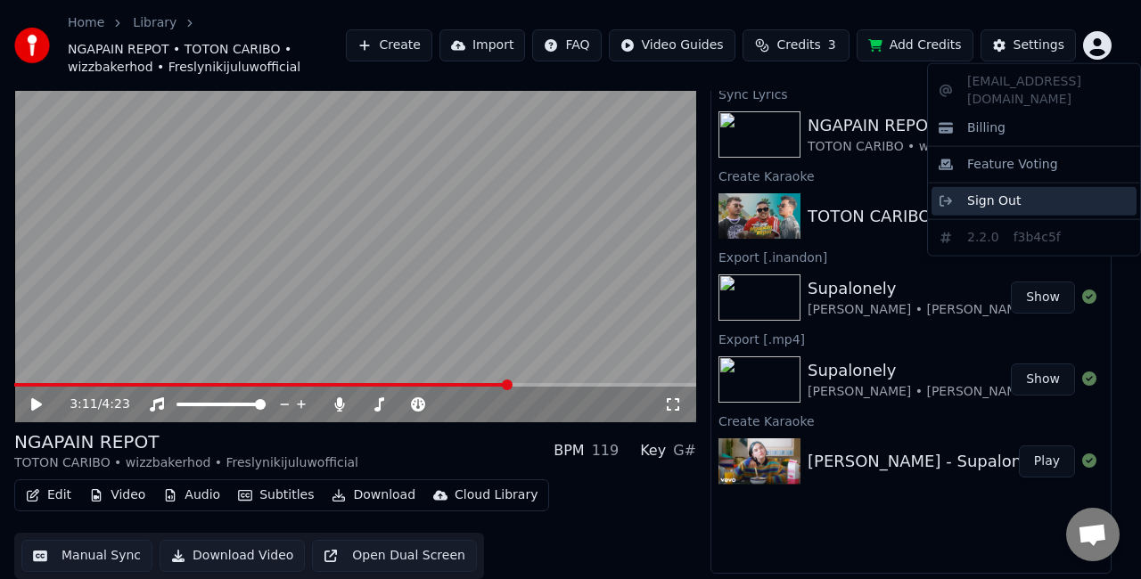
click at [1033, 187] on div "Sign Out" at bounding box center [1033, 201] width 205 height 29
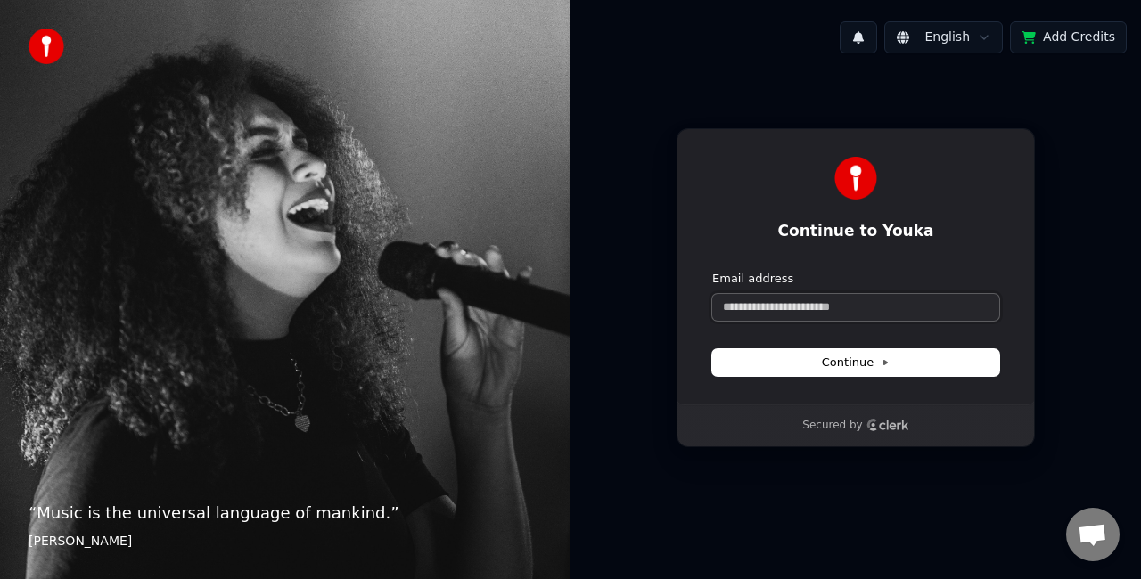
click at [853, 307] on input "Email address" at bounding box center [855, 307] width 287 height 27
click at [712, 271] on button "submit" at bounding box center [712, 271] width 0 height 0
type input "**********"
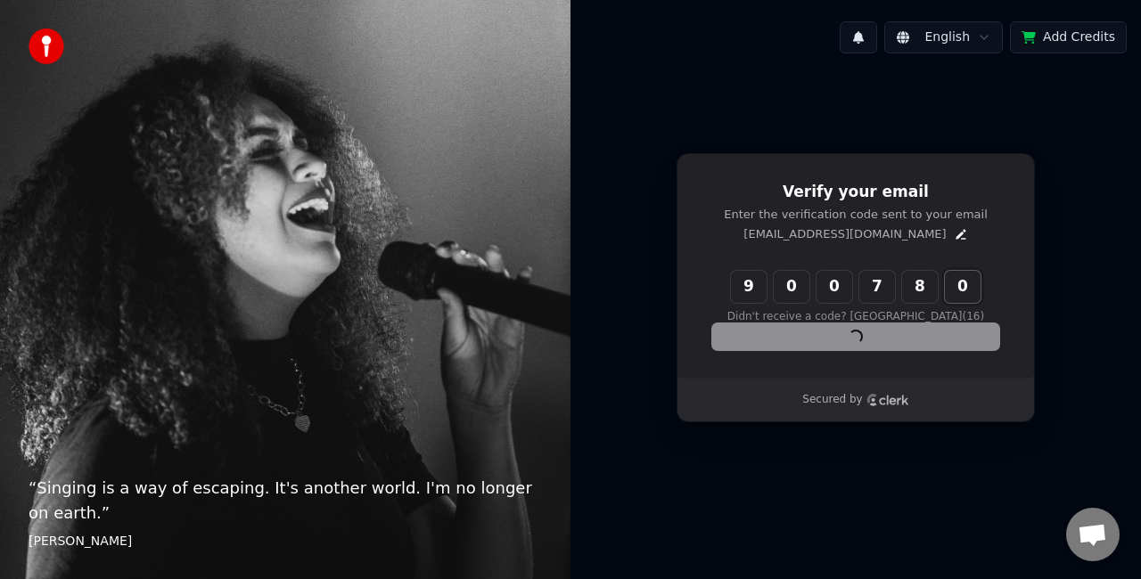
type input "******"
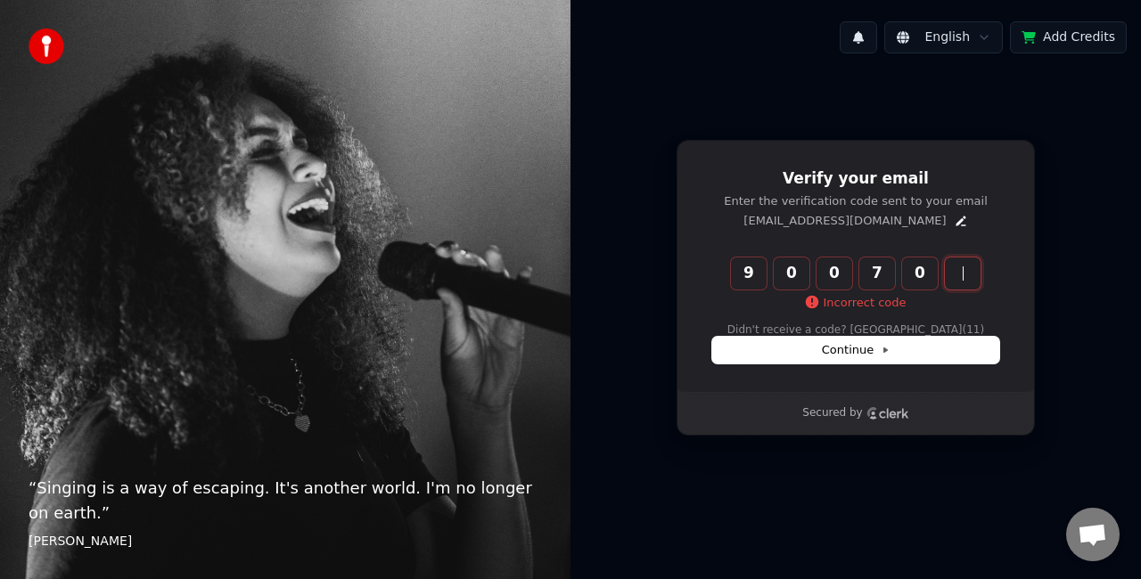
type input "******"
